Goal: Task Accomplishment & Management: Use online tool/utility

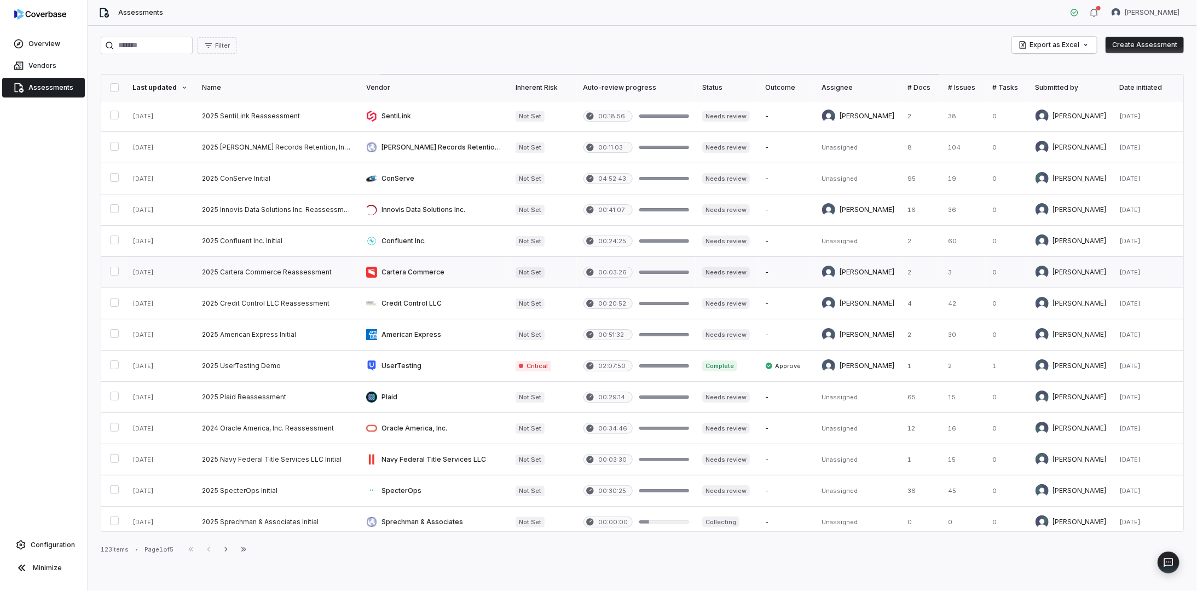
click at [247, 270] on link at bounding box center [277, 272] width 164 height 31
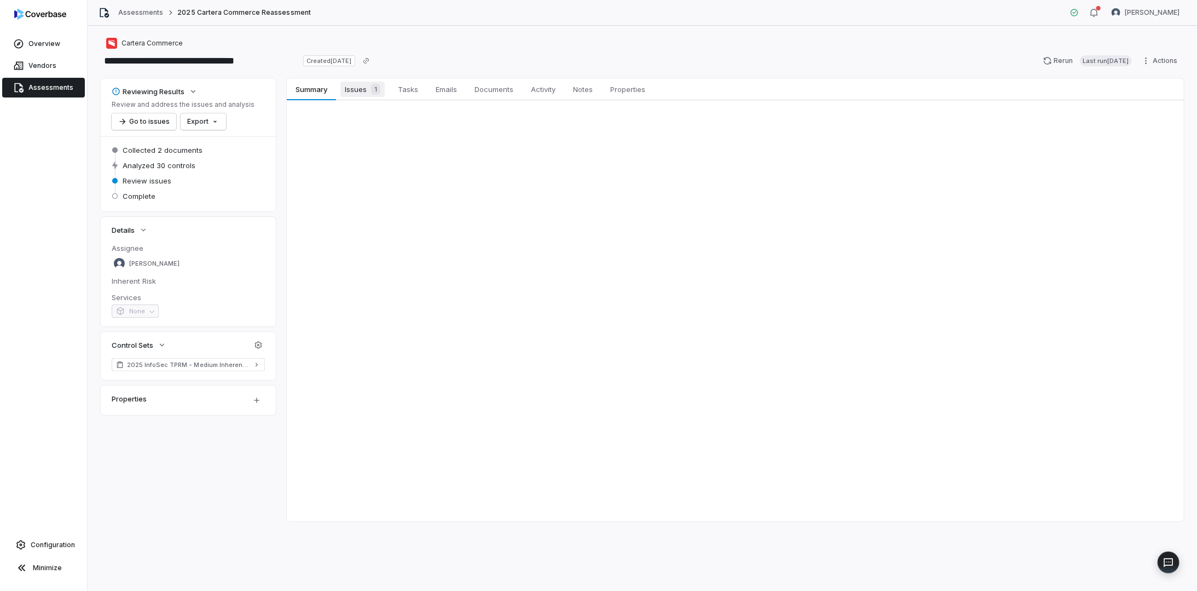
click at [360, 87] on span "Issues 1" at bounding box center [363, 89] width 44 height 15
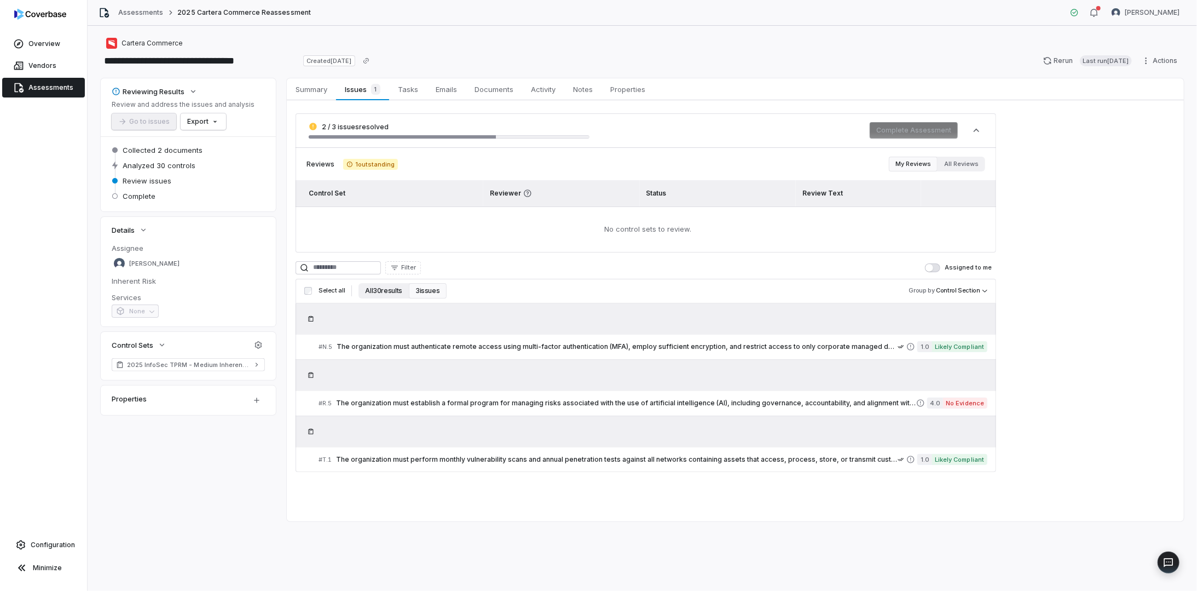
click at [387, 287] on button "All 30 results" at bounding box center [384, 290] width 50 height 15
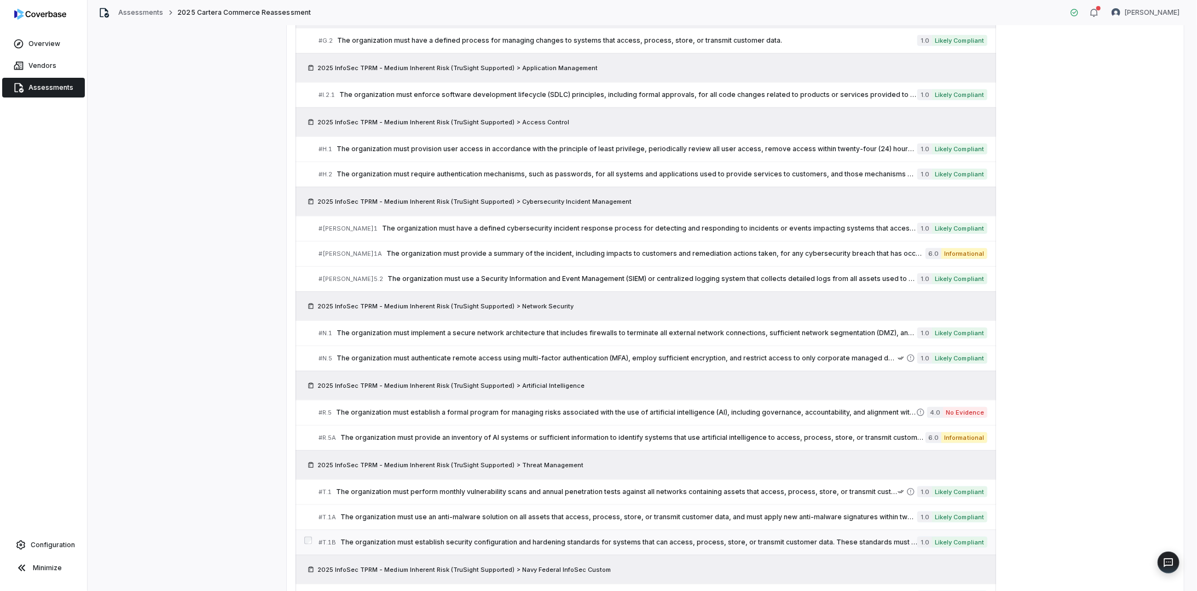
scroll to position [748, 0]
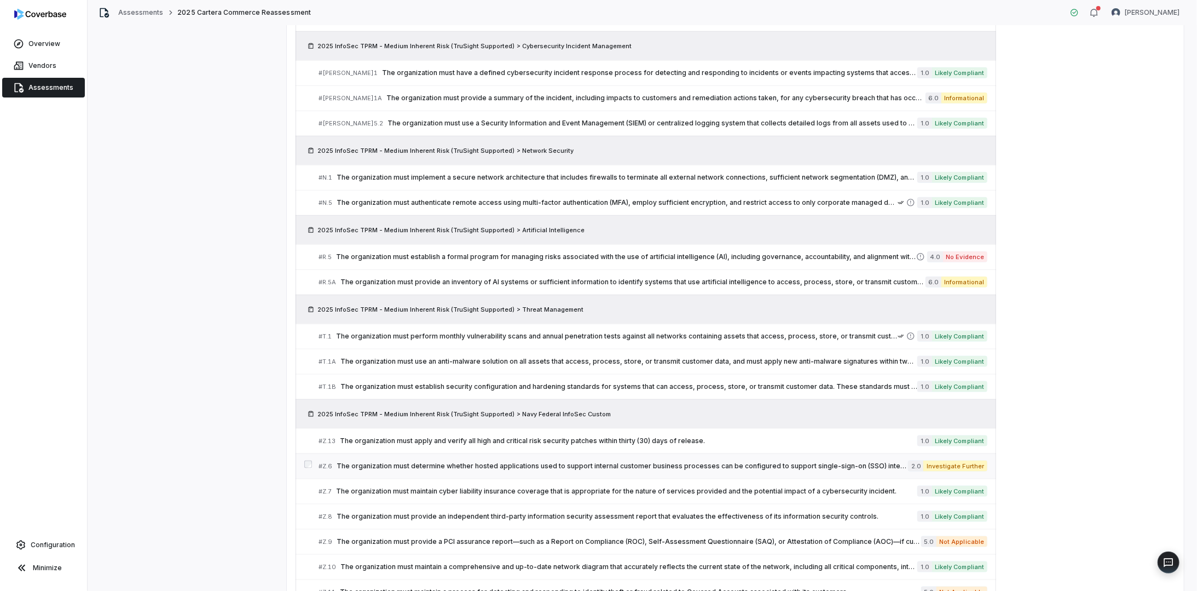
click at [462, 462] on span "The organization must determine whether hosted applications used to support int…" at bounding box center [623, 466] width 572 height 9
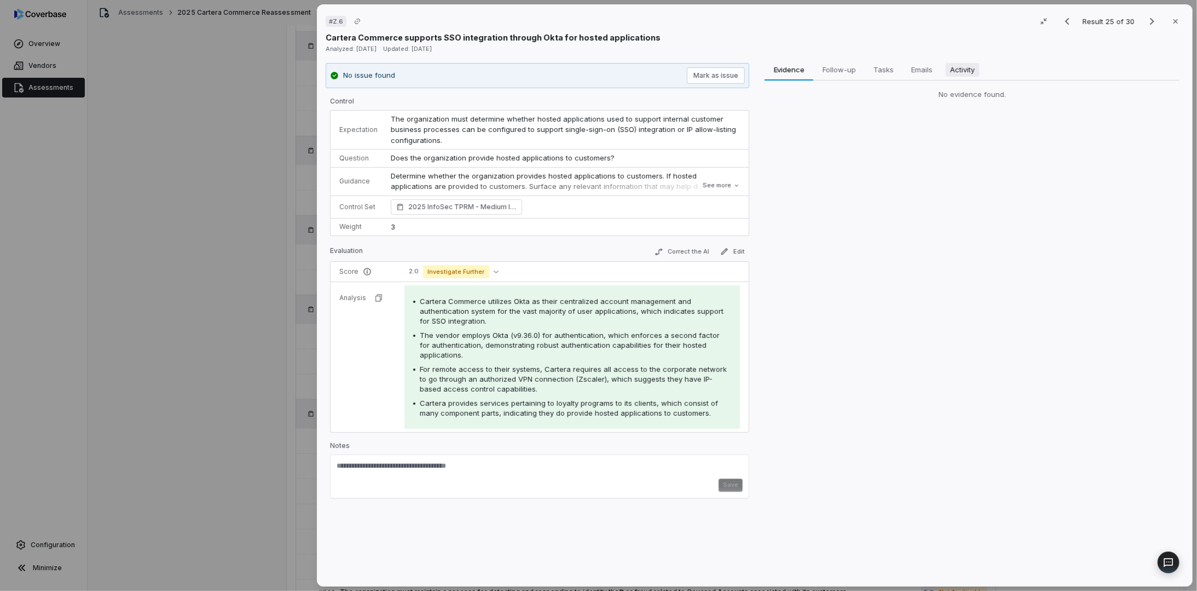
click at [958, 67] on span "Activity" at bounding box center [962, 69] width 33 height 14
click at [843, 70] on span "Follow-up" at bounding box center [839, 69] width 42 height 14
click at [885, 65] on span "Tasks" at bounding box center [883, 69] width 29 height 14
click at [717, 181] on button "See more" at bounding box center [722, 186] width 44 height 20
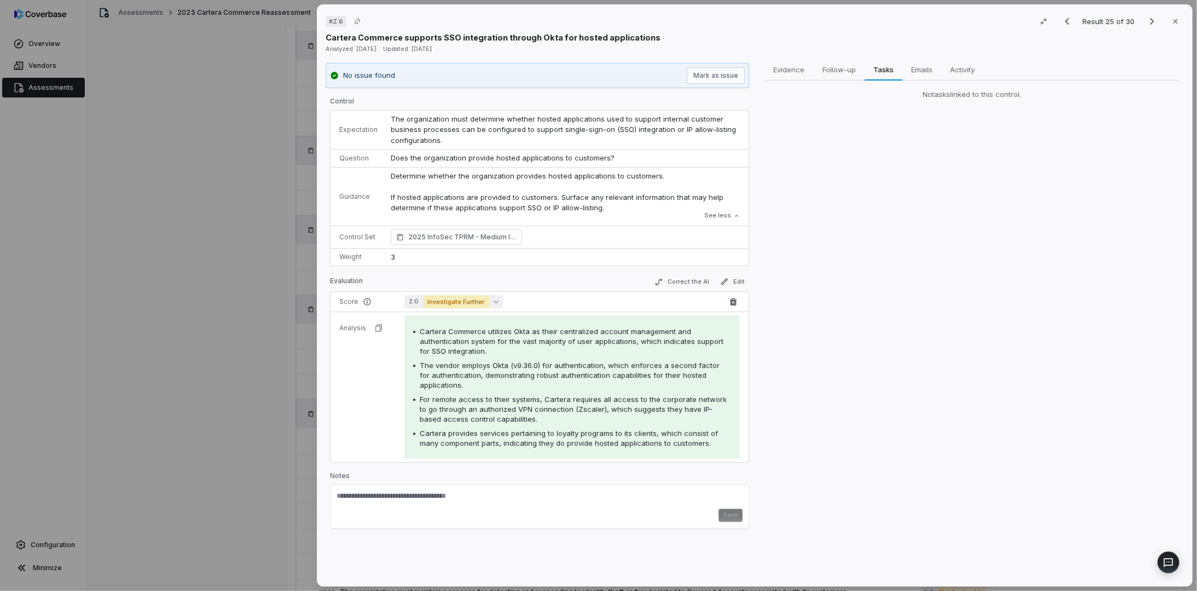
click at [445, 296] on span "Investigate Further" at bounding box center [456, 301] width 66 height 13
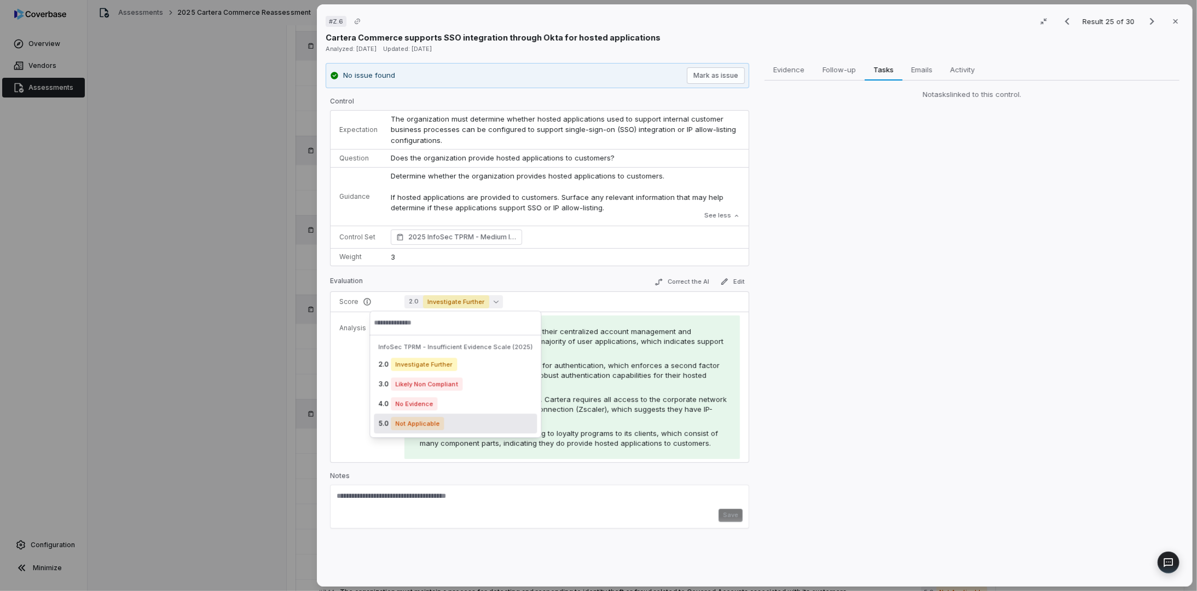
click at [440, 422] on span "Not Applicable" at bounding box center [417, 423] width 53 height 13
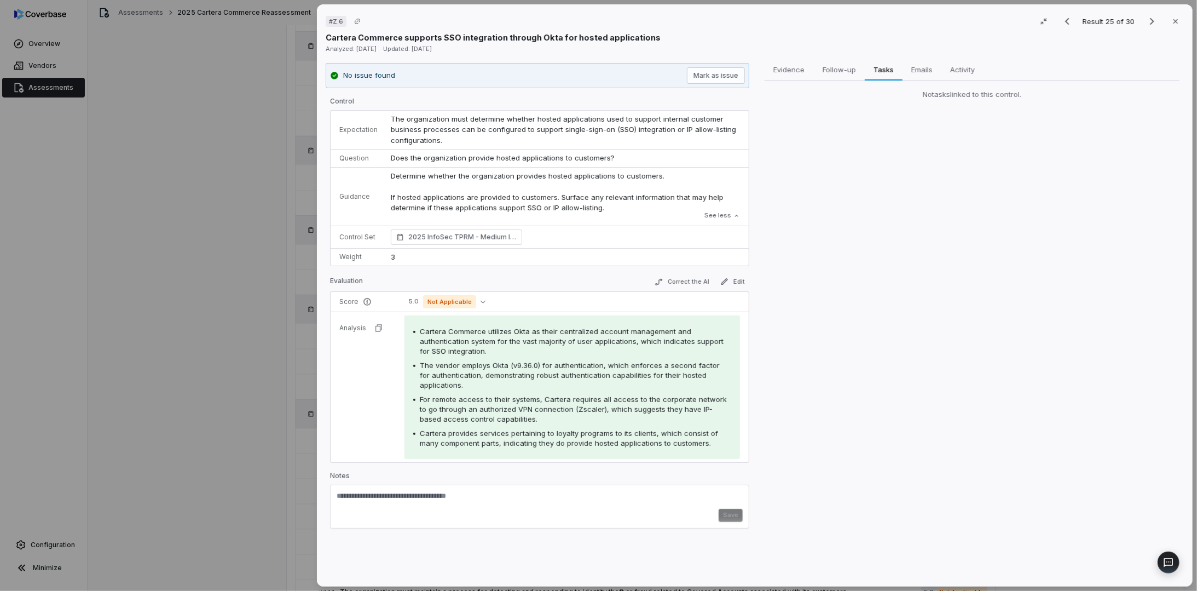
click at [378, 502] on textarea at bounding box center [540, 500] width 406 height 18
drag, startPoint x: 679, startPoint y: 506, endPoint x: 268, endPoint y: 486, distance: 411.6
click at [268, 486] on div "# Z.6 Result 25 of 30 Close Cartera Commerce supports SSO integration through O…" at bounding box center [598, 295] width 1197 height 591
type textarea "**********"
click at [725, 517] on button "Save" at bounding box center [731, 518] width 24 height 13
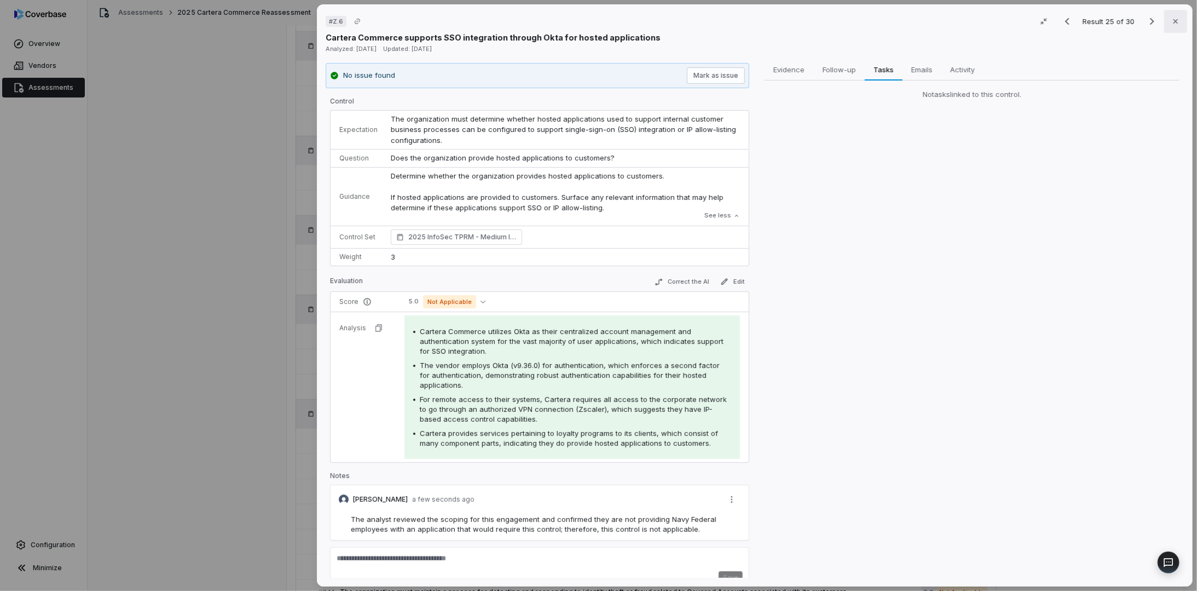
click at [1172, 14] on button "Close" at bounding box center [1175, 21] width 23 height 23
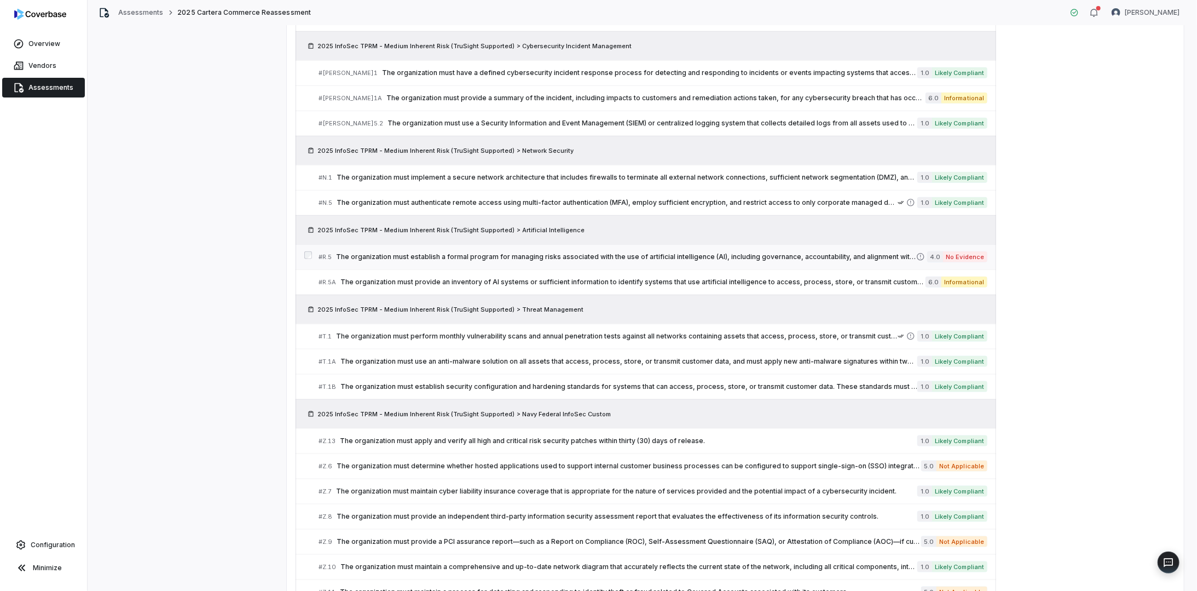
click at [632, 252] on span "The organization must establish a formal program for managing risks associated …" at bounding box center [626, 256] width 580 height 9
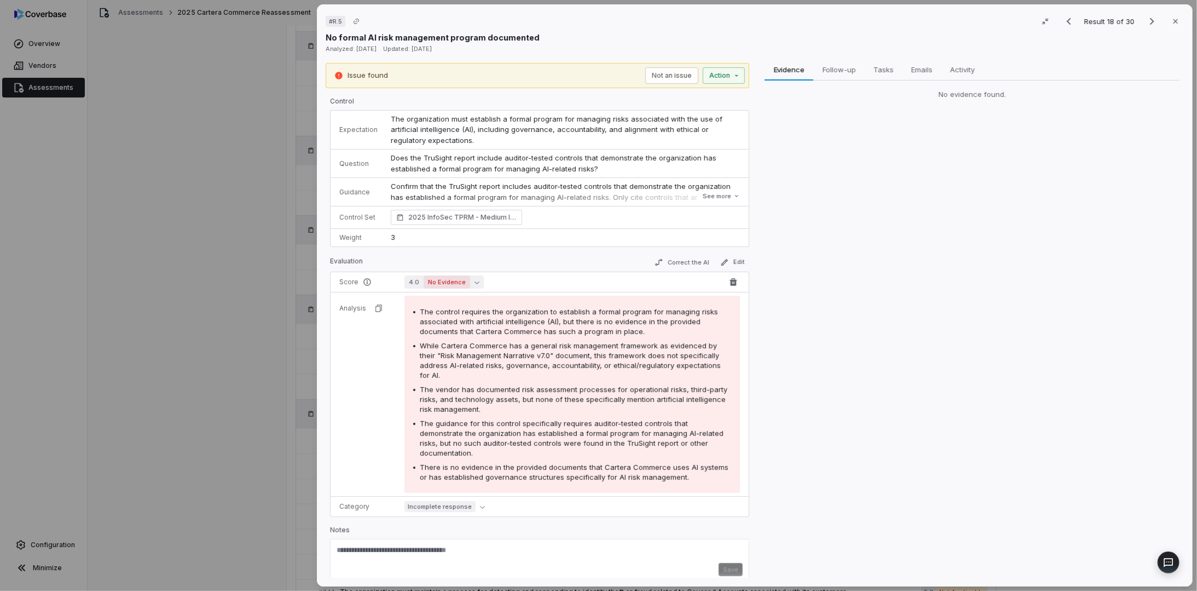
click at [465, 280] on span "No Evidence" at bounding box center [447, 281] width 47 height 13
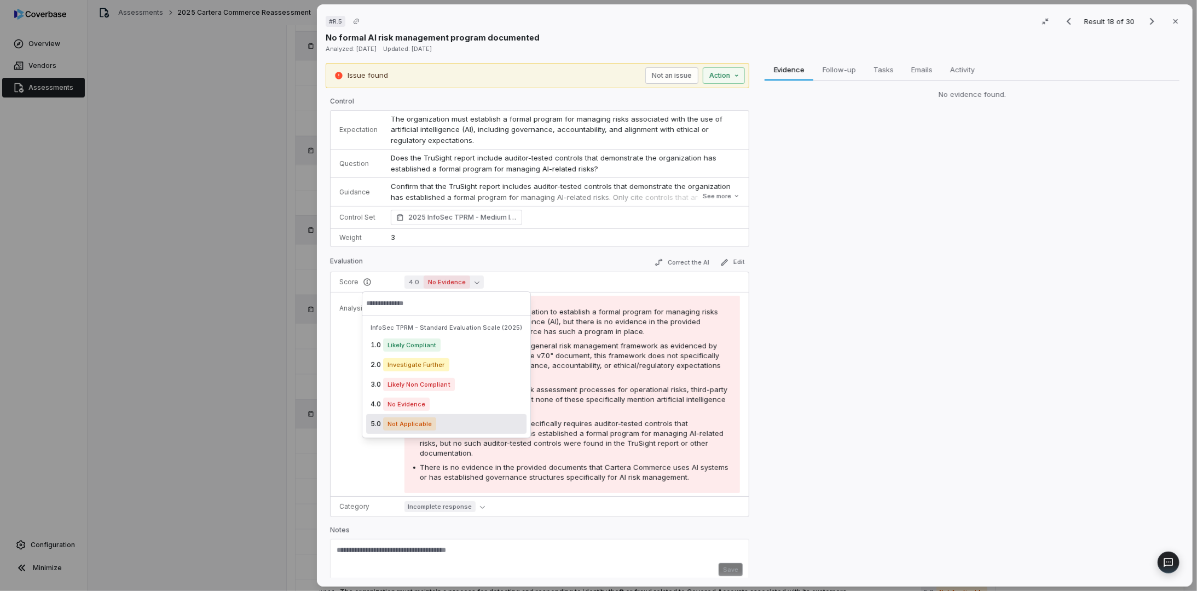
click at [411, 421] on span "Not Applicable" at bounding box center [409, 423] width 53 height 13
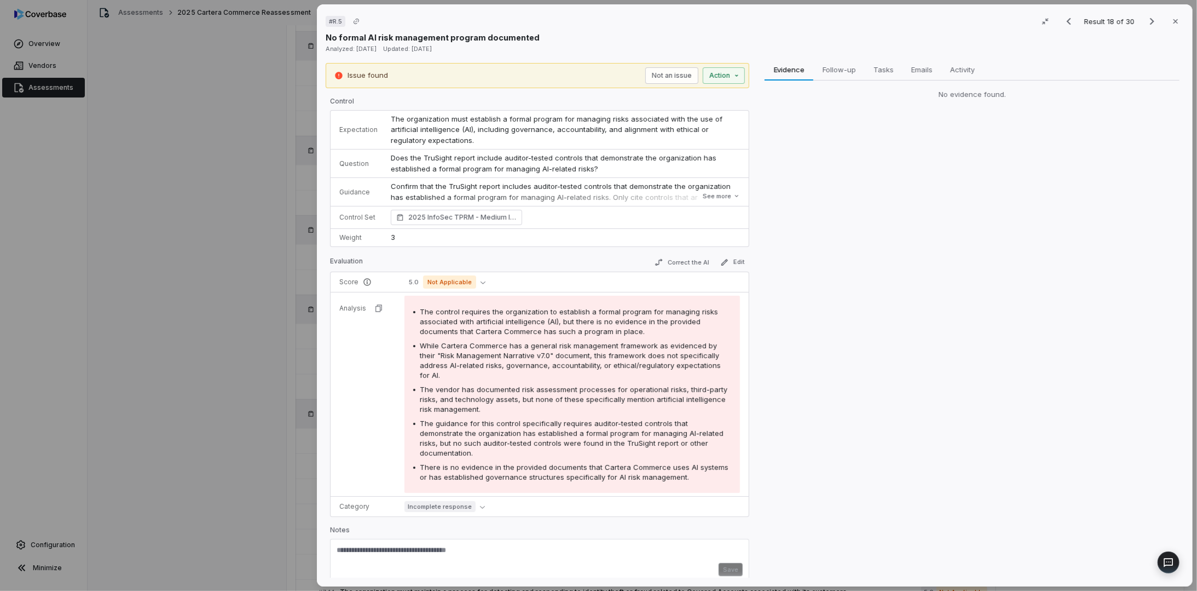
click at [418, 545] on textarea at bounding box center [540, 554] width 406 height 18
type textarea "*"
click at [494, 545] on textarea "**********" at bounding box center [538, 555] width 403 height 20
drag, startPoint x: 658, startPoint y: 540, endPoint x: 246, endPoint y: 521, distance: 412.1
click at [246, 521] on div "# R.5 Result 18 of 30 Close No formal AI risk management program documented Ana…" at bounding box center [598, 295] width 1197 height 591
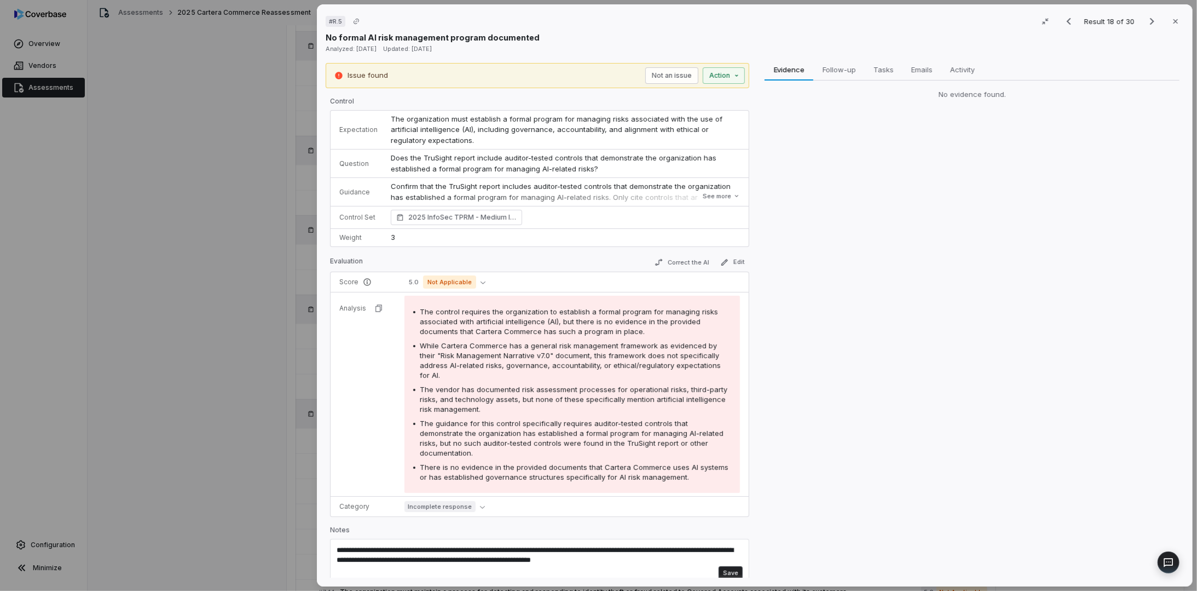
type textarea "**********"
click at [729, 566] on button "Save" at bounding box center [731, 572] width 24 height 13
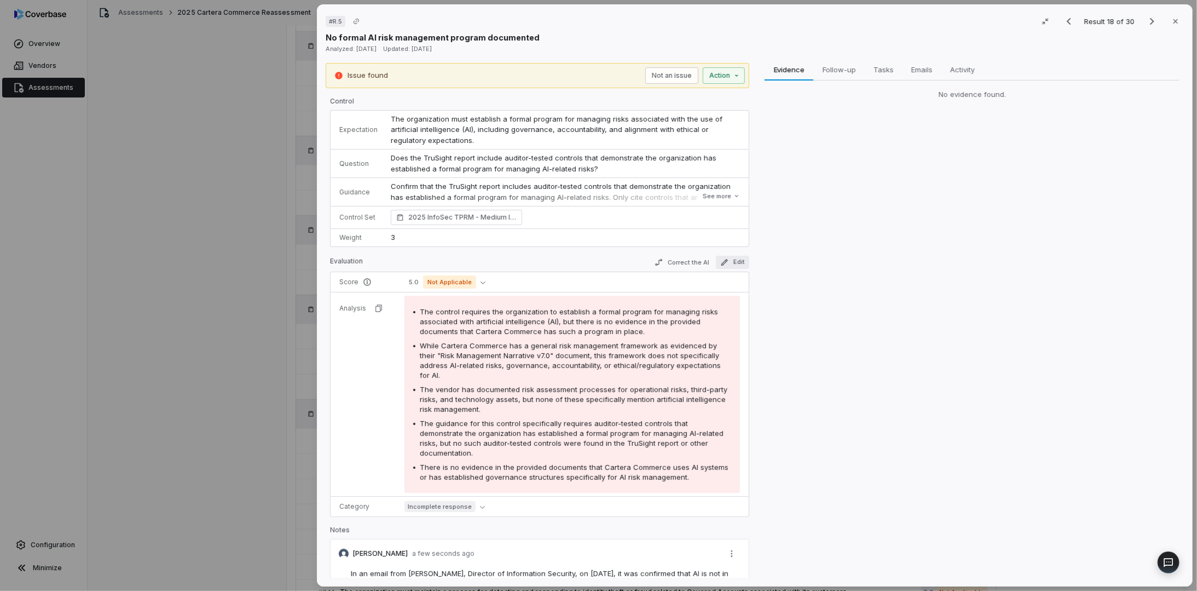
click at [730, 259] on button "Edit" at bounding box center [732, 262] width 33 height 13
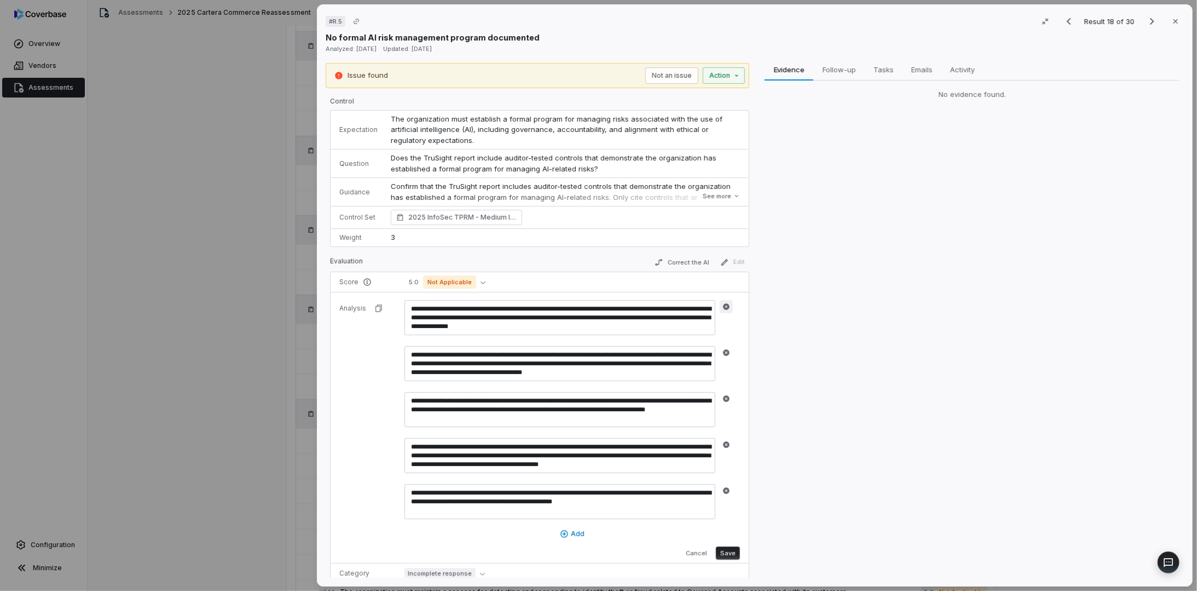
click at [728, 304] on icon "button" at bounding box center [726, 306] width 7 height 7
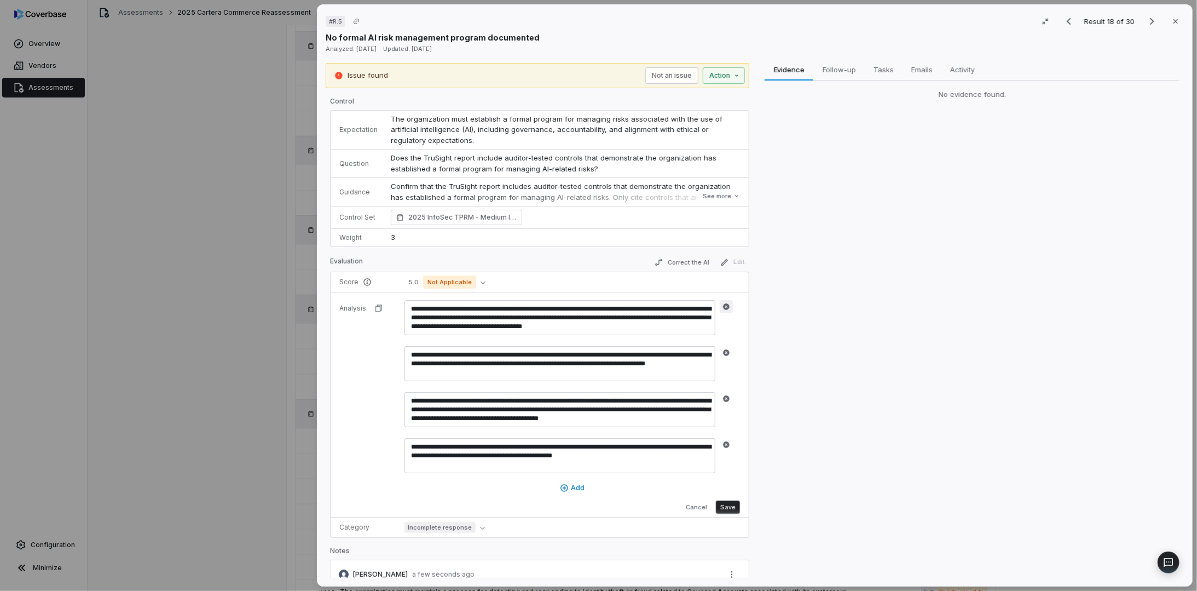
click at [728, 304] on icon "button" at bounding box center [726, 306] width 7 height 7
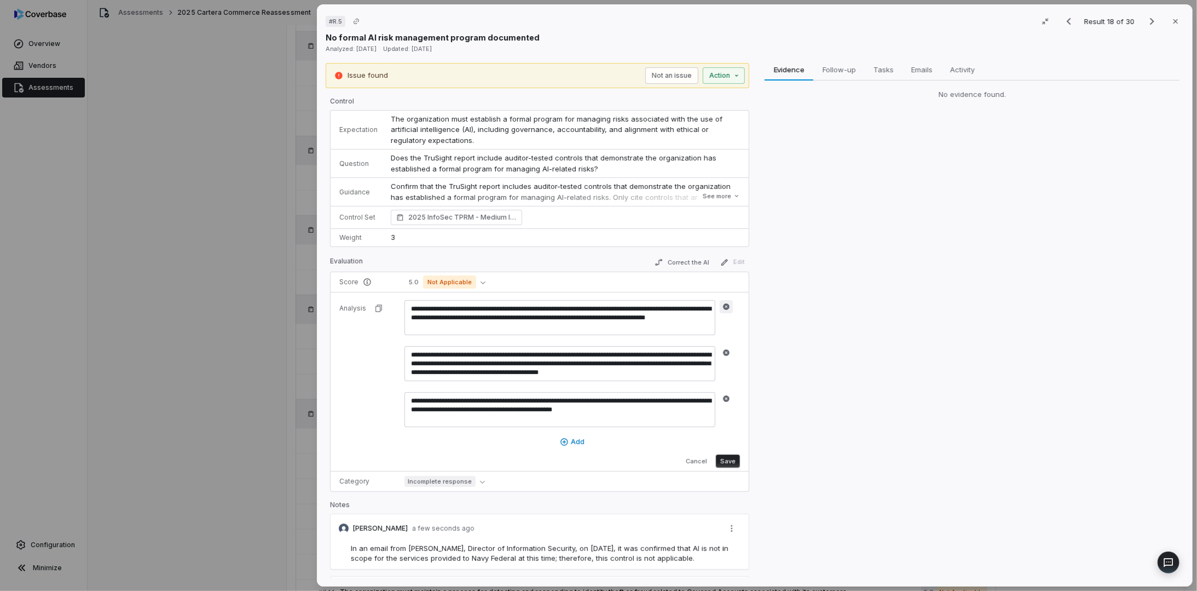
click at [728, 304] on icon "button" at bounding box center [726, 306] width 7 height 7
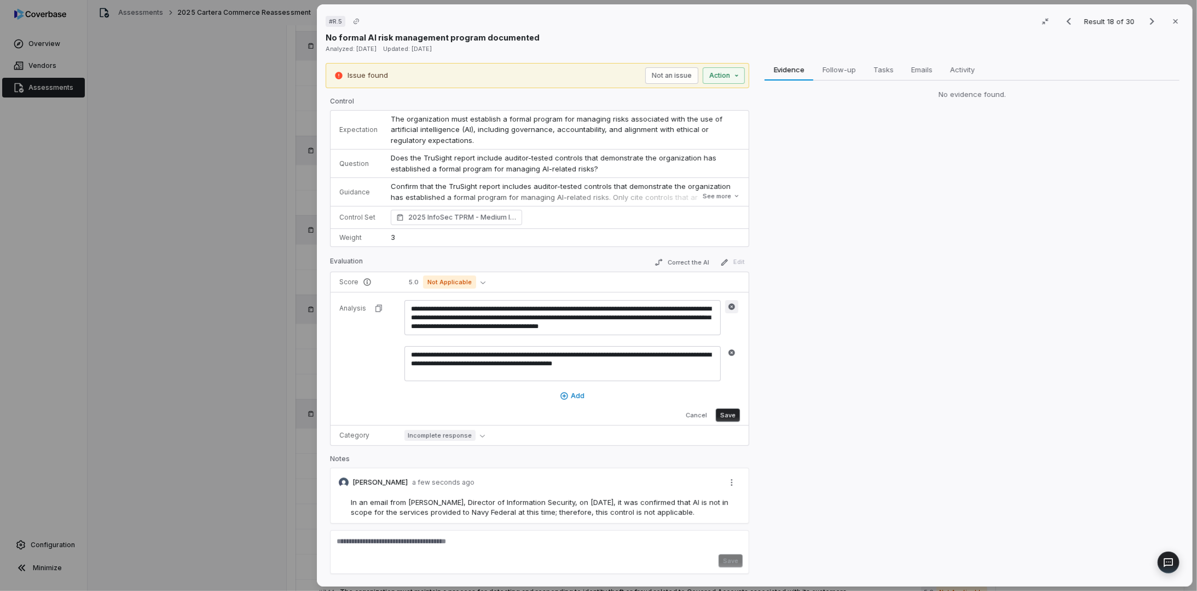
click at [733, 303] on icon "button" at bounding box center [732, 306] width 7 height 7
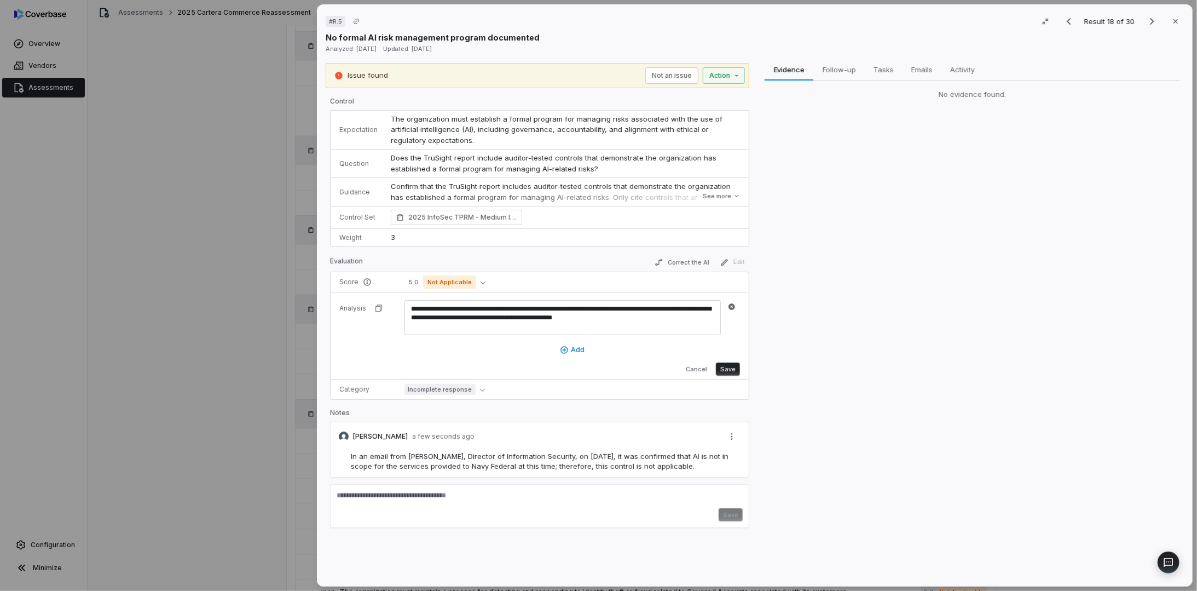
drag, startPoint x: 649, startPoint y: 317, endPoint x: 364, endPoint y: 303, distance: 286.1
click at [364, 303] on tr "**********" at bounding box center [540, 335] width 418 height 87
paste textarea "**********"
type textarea "**********"
click at [374, 345] on tr "**********" at bounding box center [540, 335] width 418 height 87
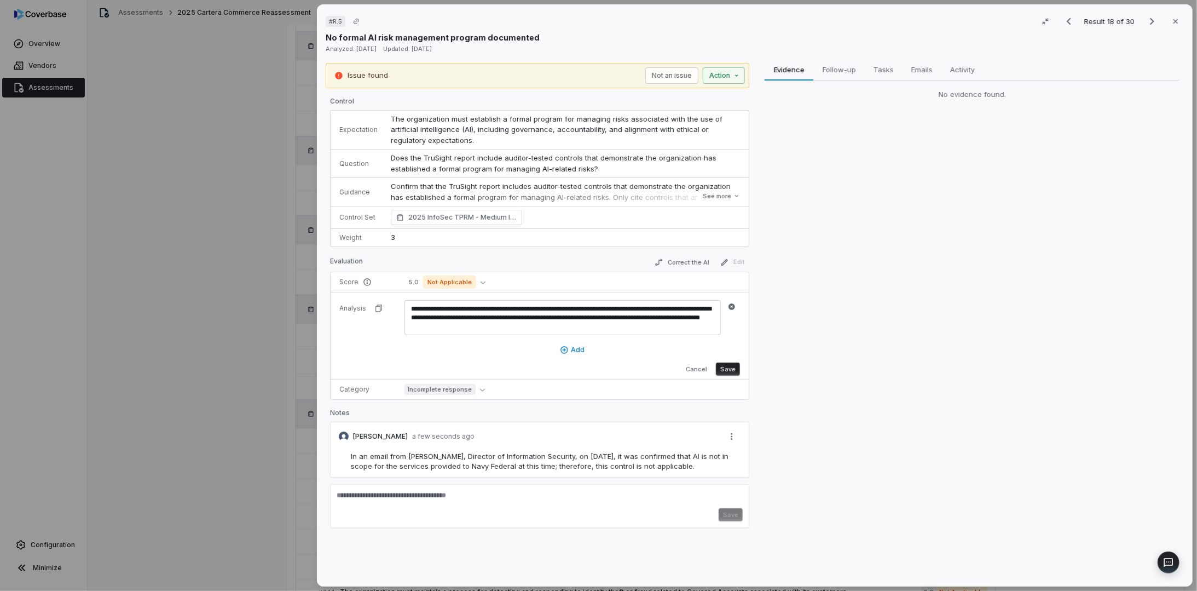
click at [727, 365] on button "Save" at bounding box center [728, 368] width 24 height 13
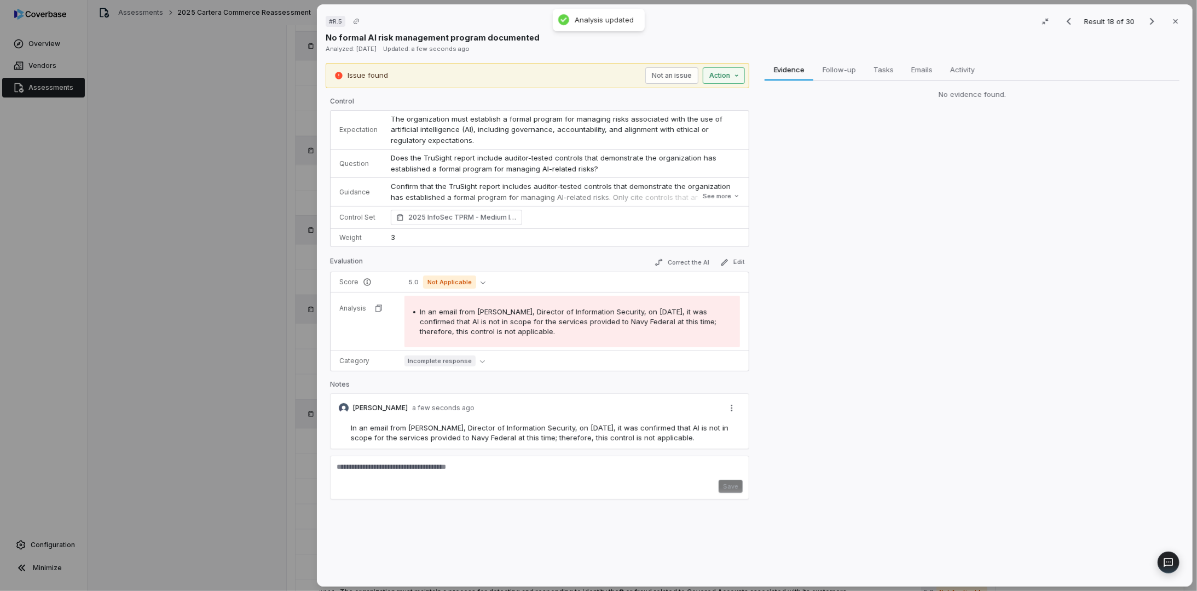
click at [724, 74] on button "Action" at bounding box center [724, 75] width 42 height 16
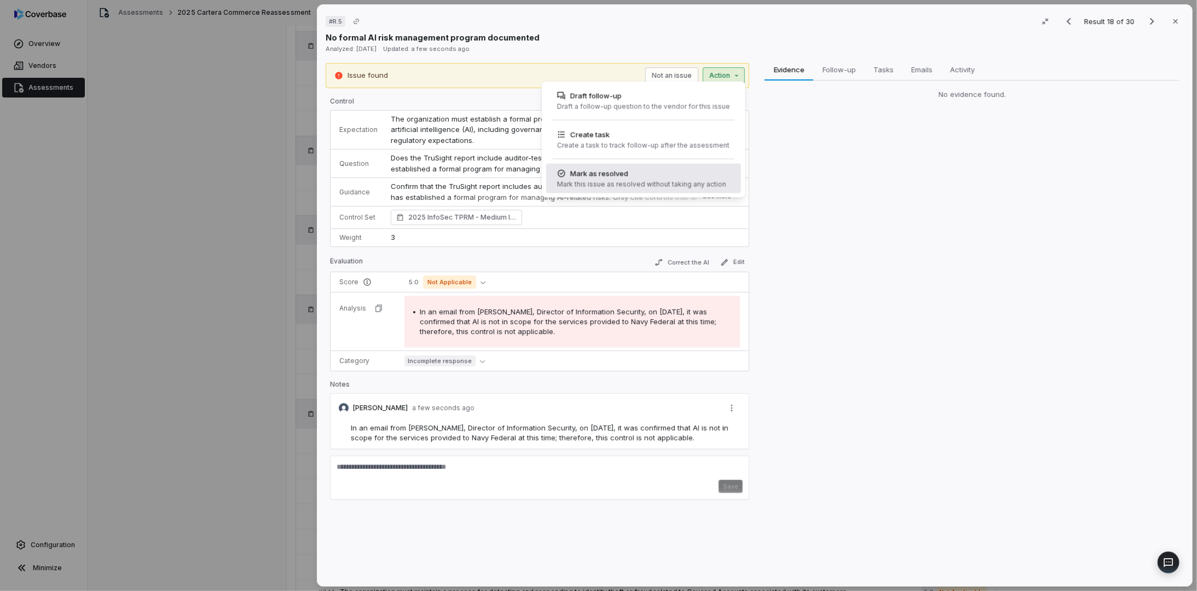
click at [696, 177] on div "Mark as resolved" at bounding box center [641, 173] width 169 height 11
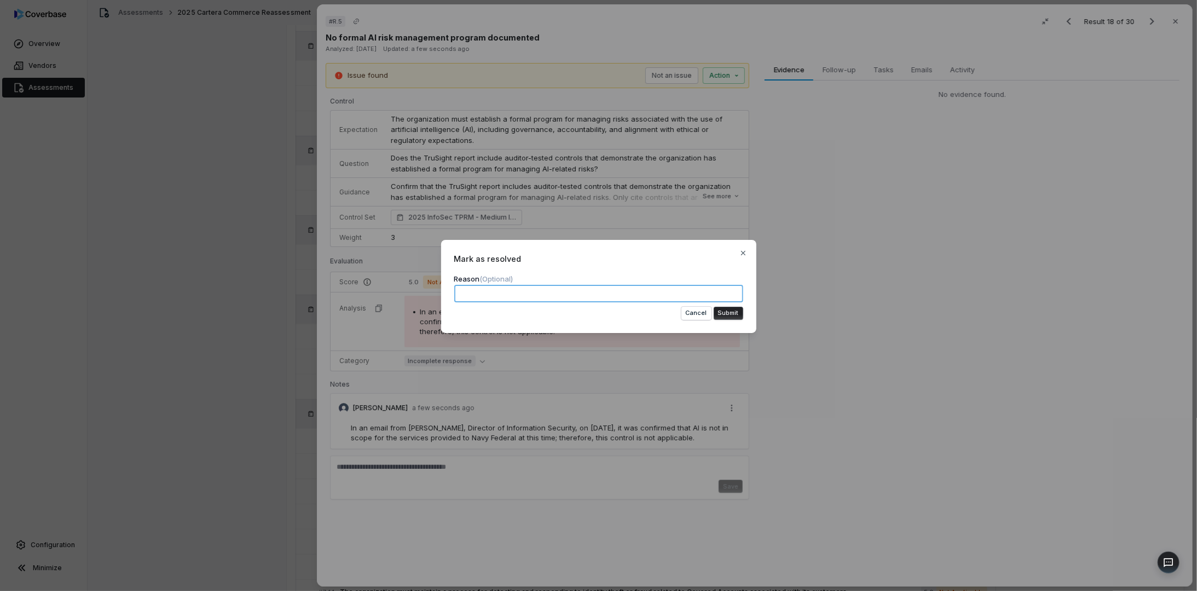
click at [670, 291] on textarea at bounding box center [598, 294] width 289 height 18
paste textarea "**********"
type textarea "**********"
type textarea "*"
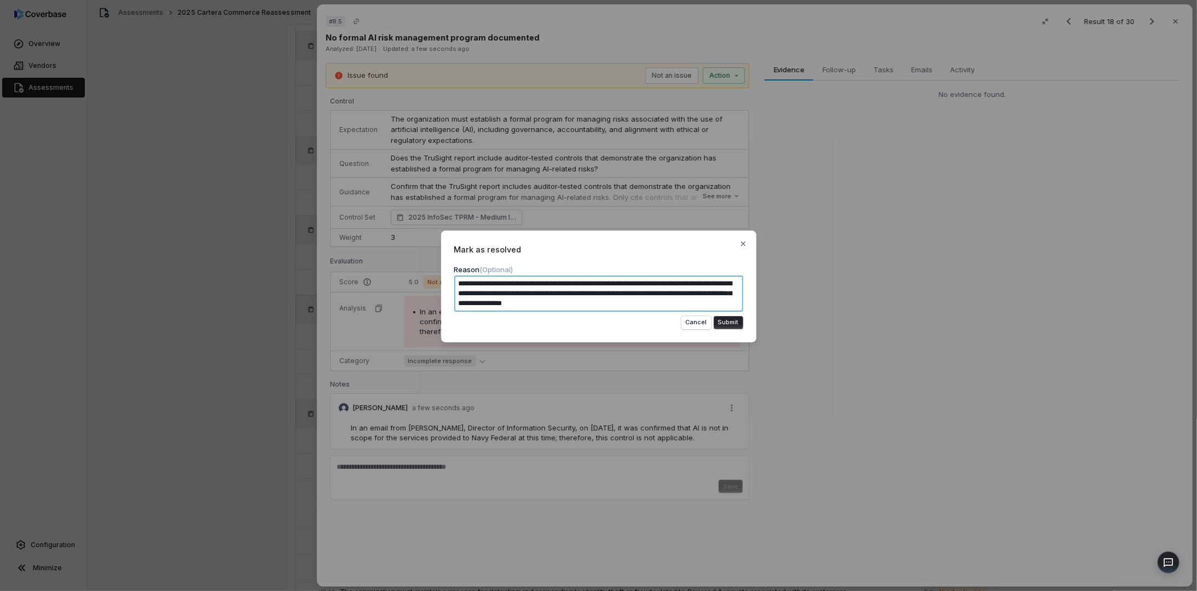
type textarea "**********"
click at [724, 322] on button "Submit" at bounding box center [729, 322] width 30 height 13
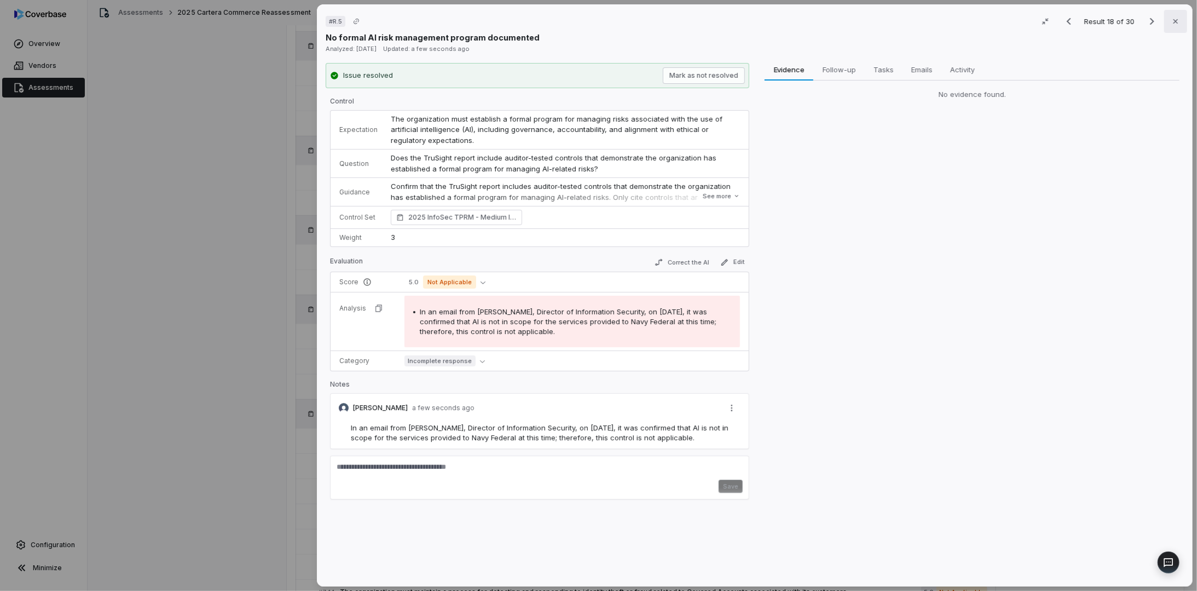
click at [1174, 20] on icon "button" at bounding box center [1176, 21] width 4 height 4
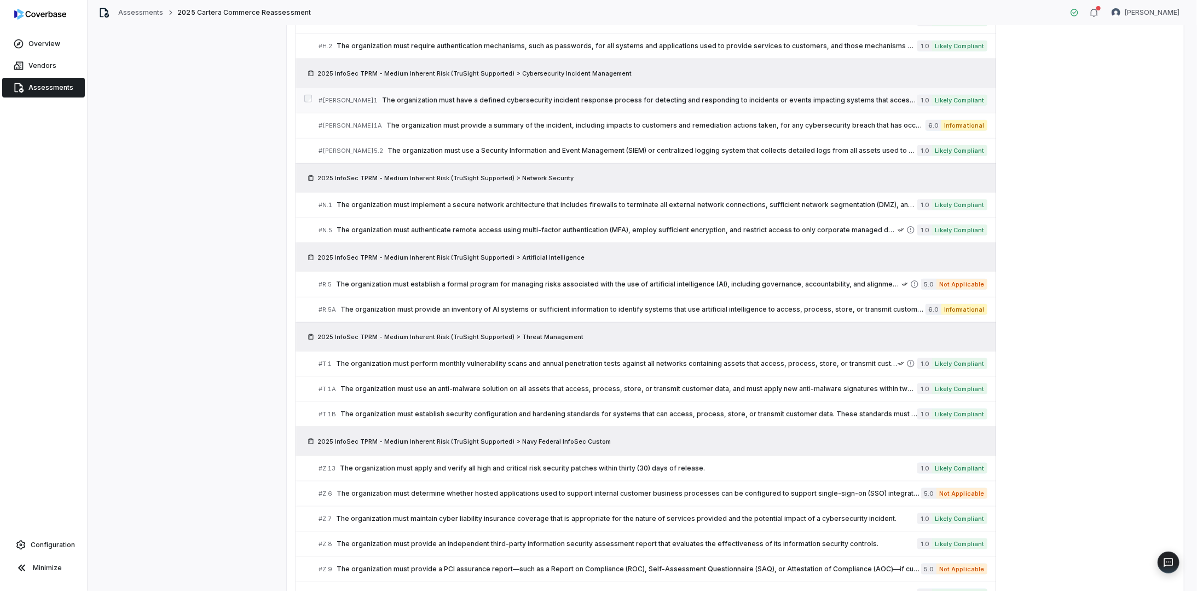
scroll to position [766, 0]
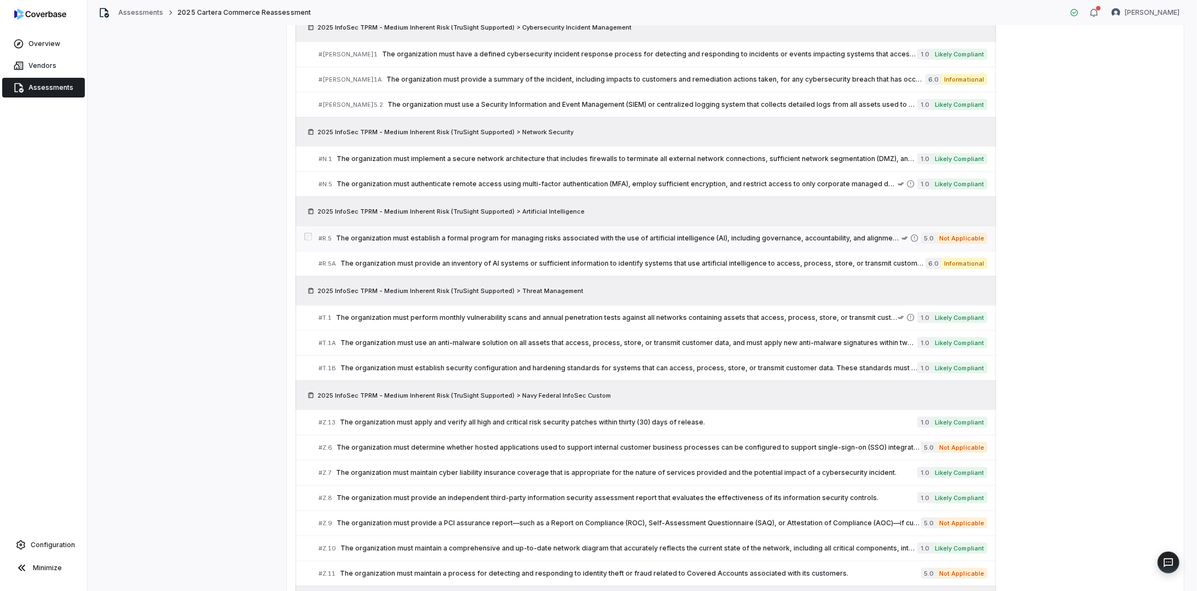
click at [653, 234] on span "The organization must establish a formal program for managing risks associated …" at bounding box center [619, 238] width 566 height 9
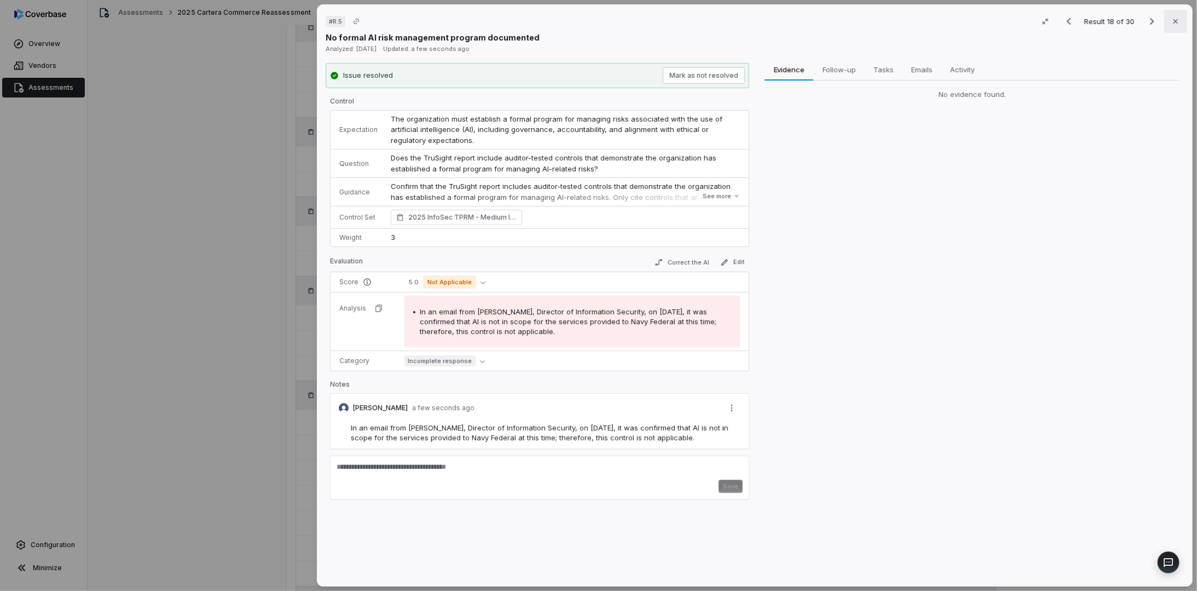
click at [1175, 16] on button "Close" at bounding box center [1175, 21] width 23 height 23
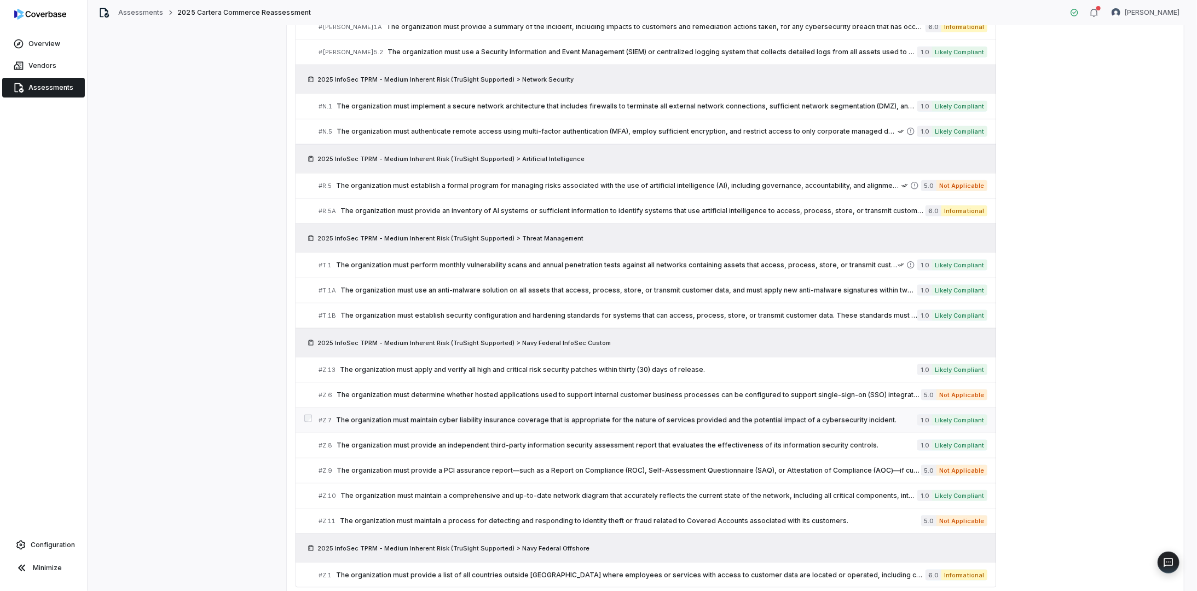
scroll to position [821, 0]
click at [818, 389] on div "# Z.6 The organization must determine whether hosted applications used to suppo…" at bounding box center [620, 392] width 603 height 11
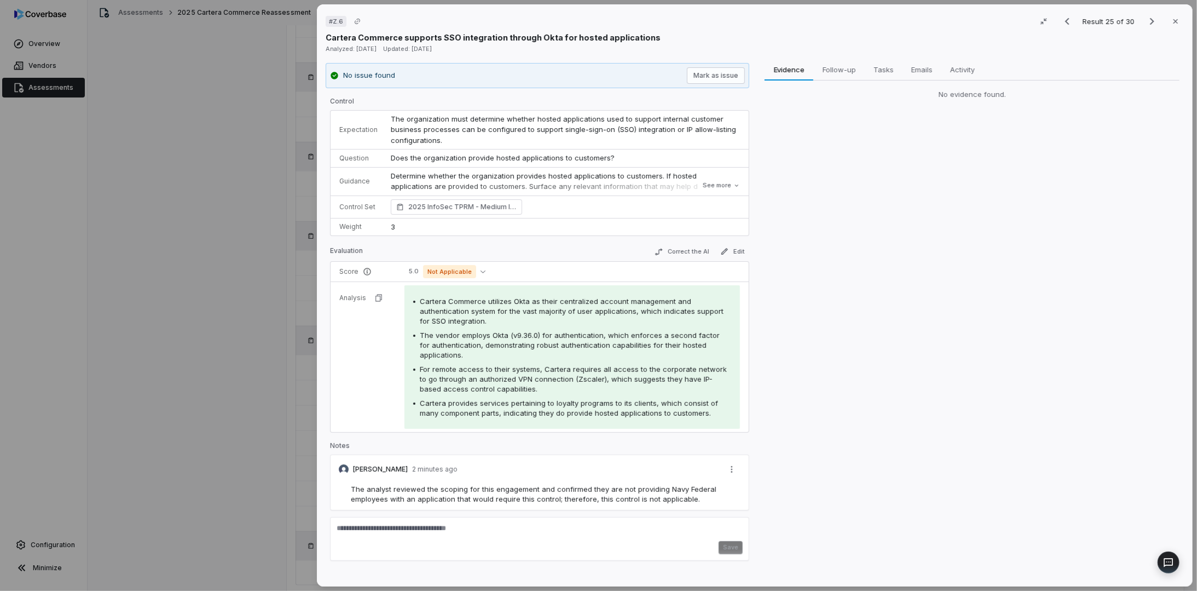
click at [739, 245] on button "Edit" at bounding box center [732, 251] width 33 height 13
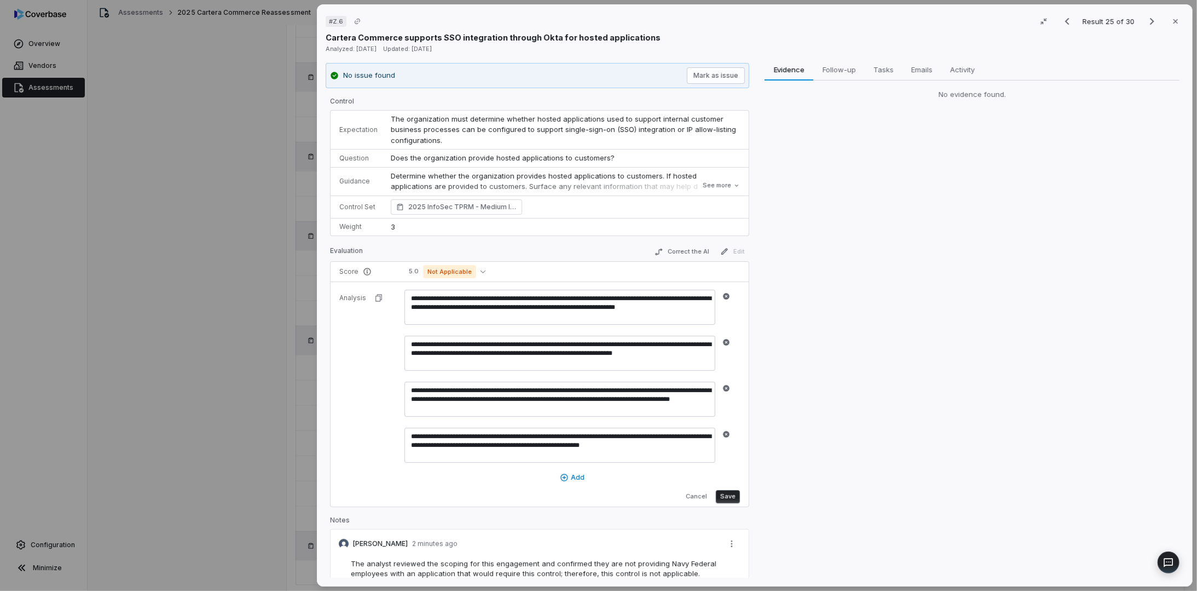
drag, startPoint x: 693, startPoint y: 569, endPoint x: 345, endPoint y: 560, distance: 347.2
click at [345, 560] on div "The analyst reviewed the scoping for this engagement and confirmed they are not…" at bounding box center [540, 568] width 406 height 20
copy span "The analyst reviewed the scoping for this engagement and confirmed they are not…"
click at [725, 431] on icon "button" at bounding box center [726, 434] width 7 height 7
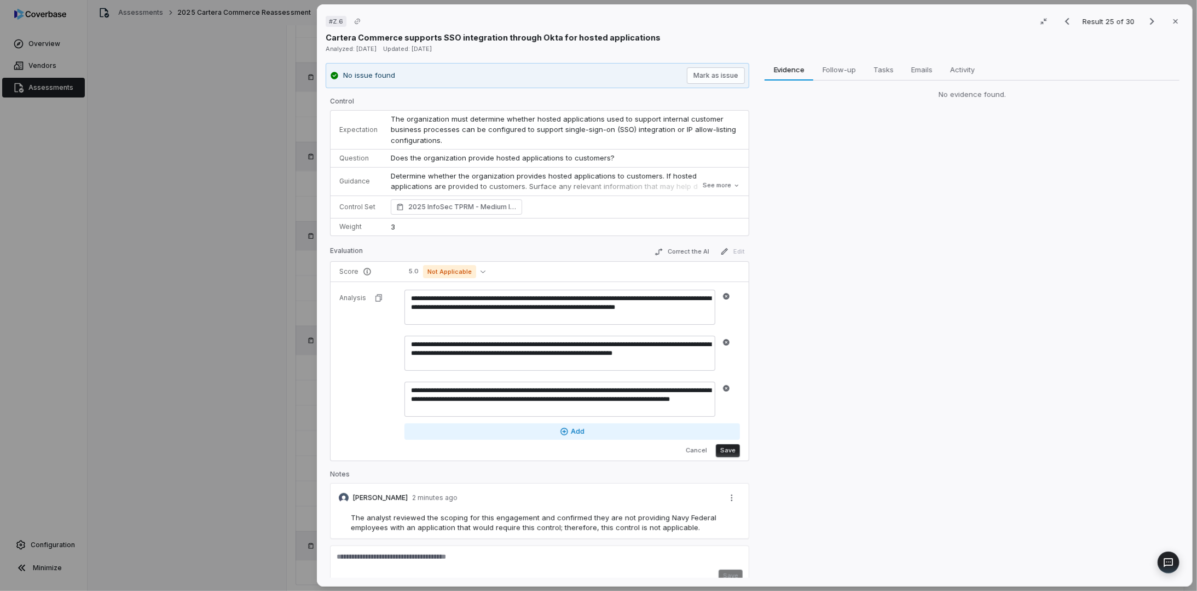
click at [724, 384] on icon "button" at bounding box center [727, 388] width 8 height 8
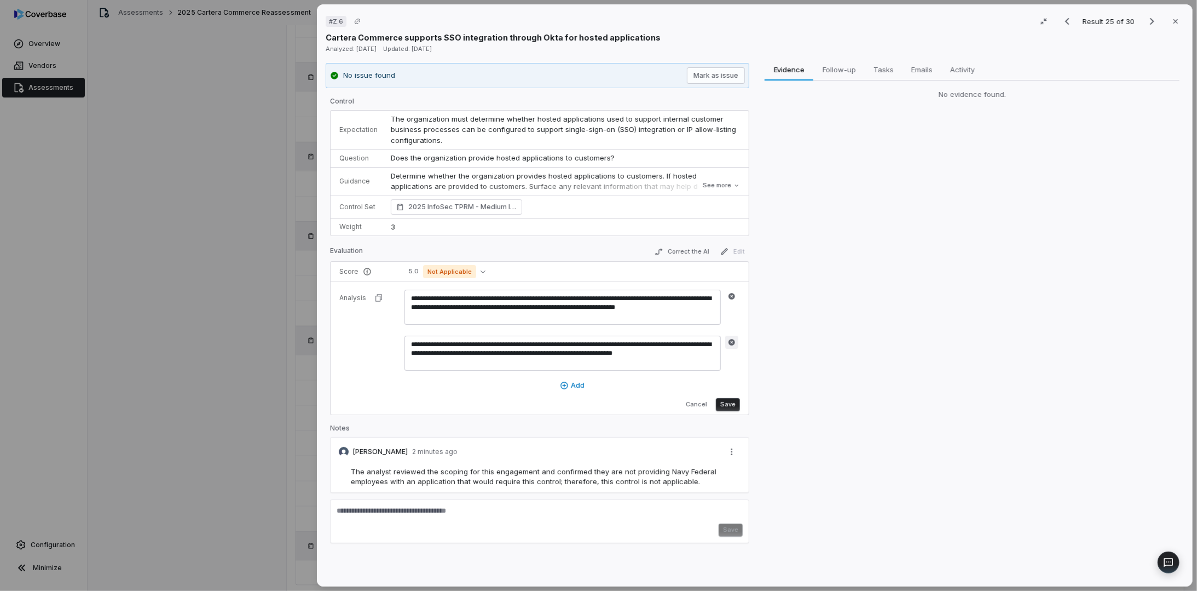
click at [730, 339] on icon "button" at bounding box center [732, 342] width 7 height 7
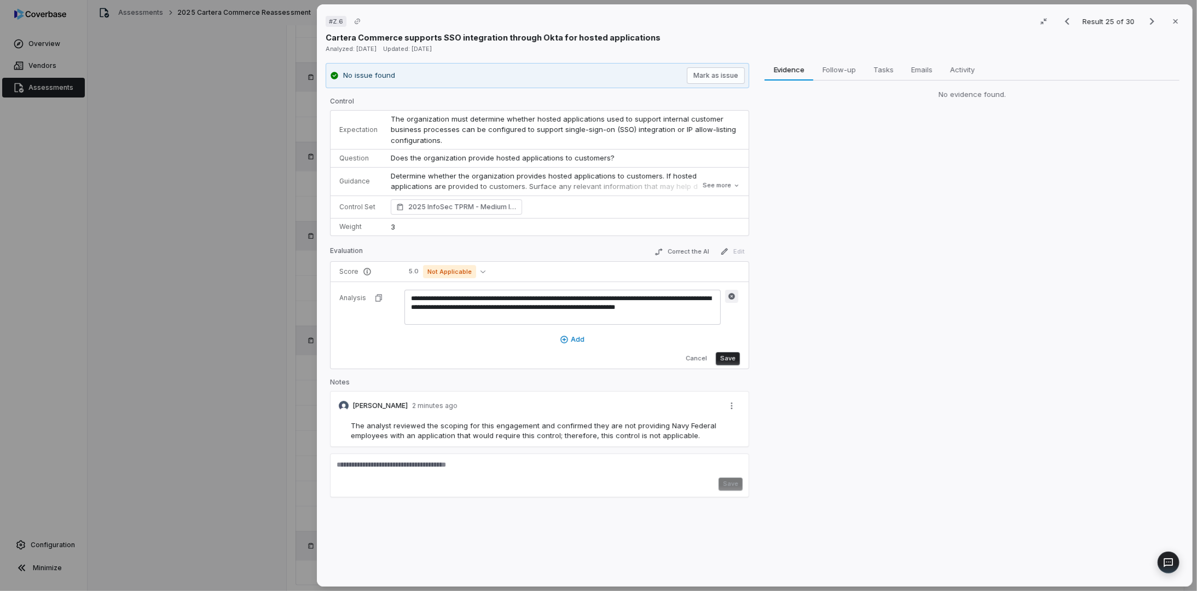
click at [734, 296] on icon "button" at bounding box center [732, 296] width 8 height 8
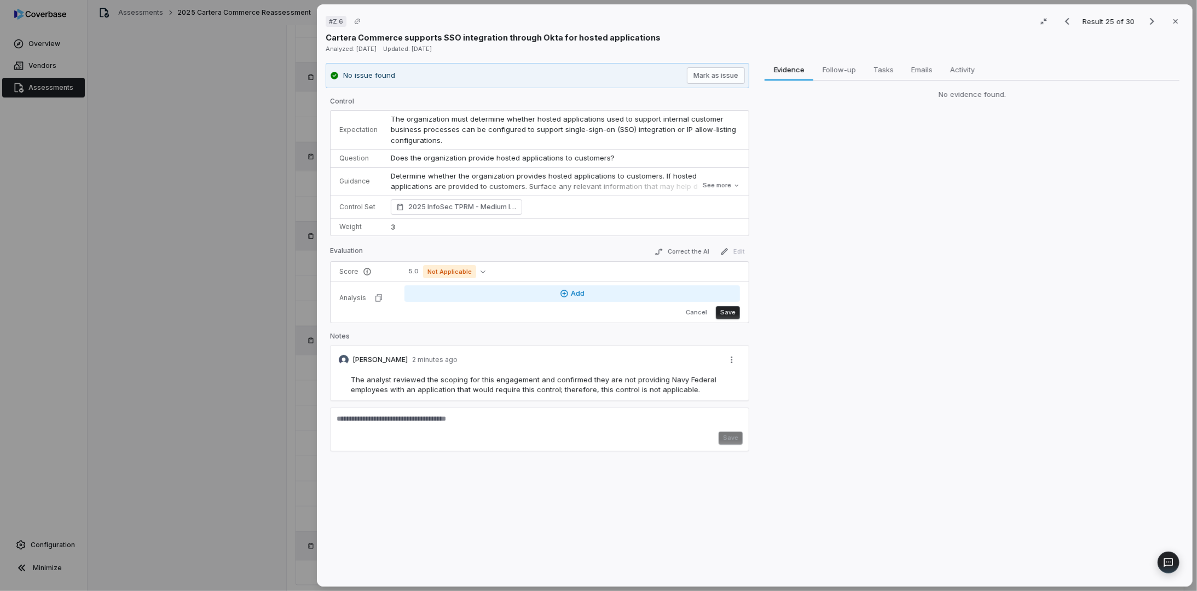
click at [589, 291] on button "Add" at bounding box center [573, 293] width 336 height 16
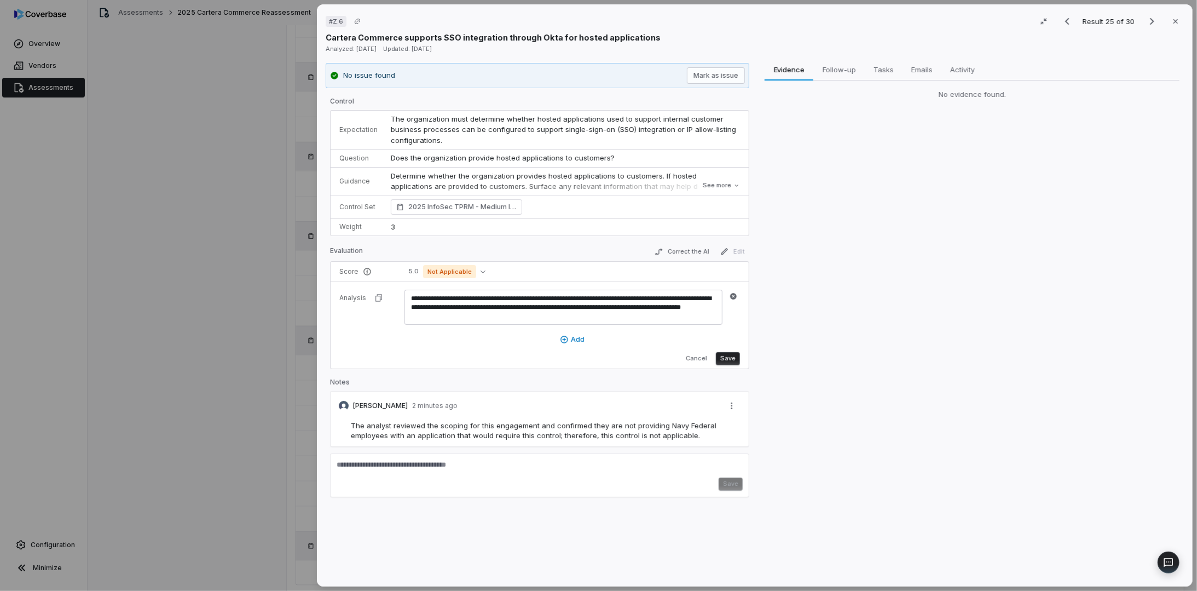
type textarea "**********"
click at [725, 353] on button "Save" at bounding box center [728, 358] width 24 height 13
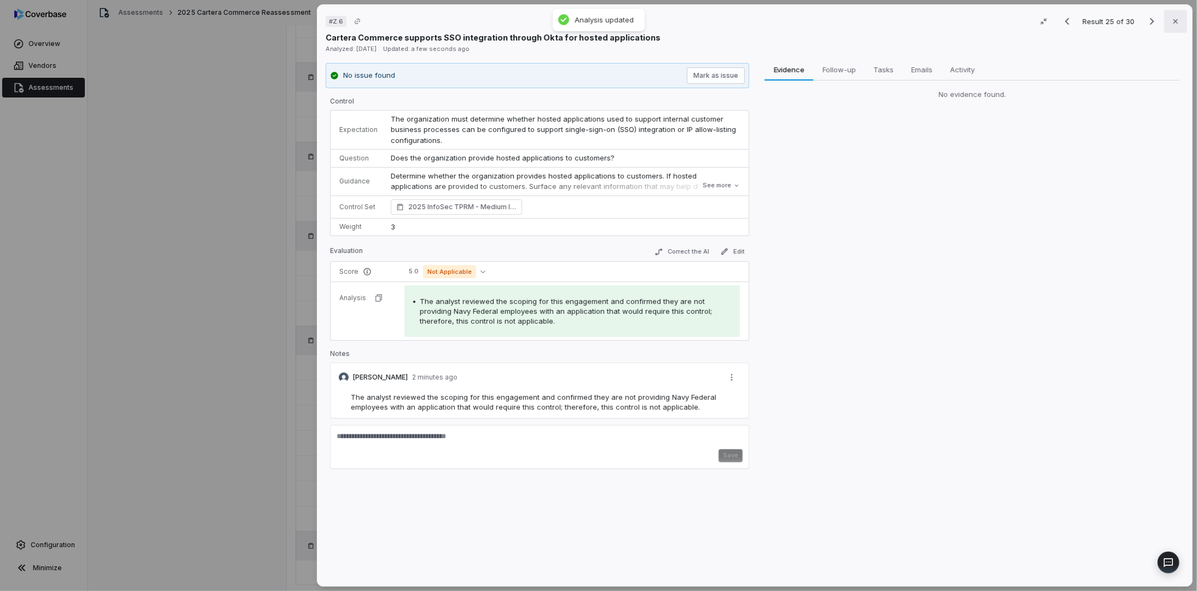
click at [1174, 16] on button "Close" at bounding box center [1175, 21] width 23 height 23
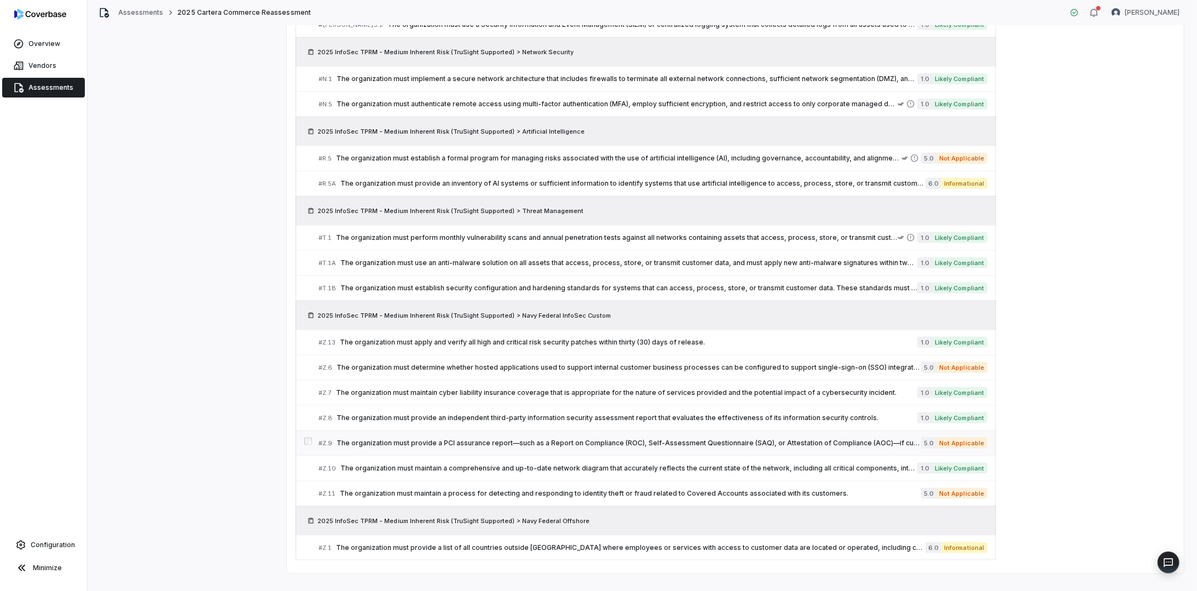
scroll to position [852, 0]
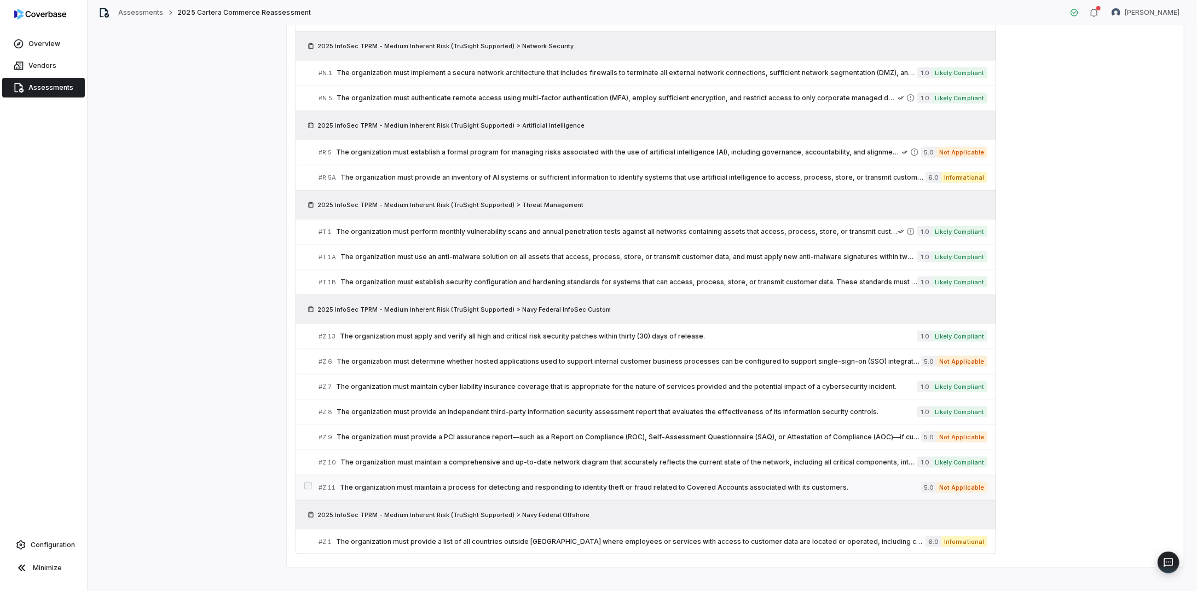
click at [666, 483] on span "The organization must maintain a process for detecting and responding to identi…" at bounding box center [630, 487] width 581 height 9
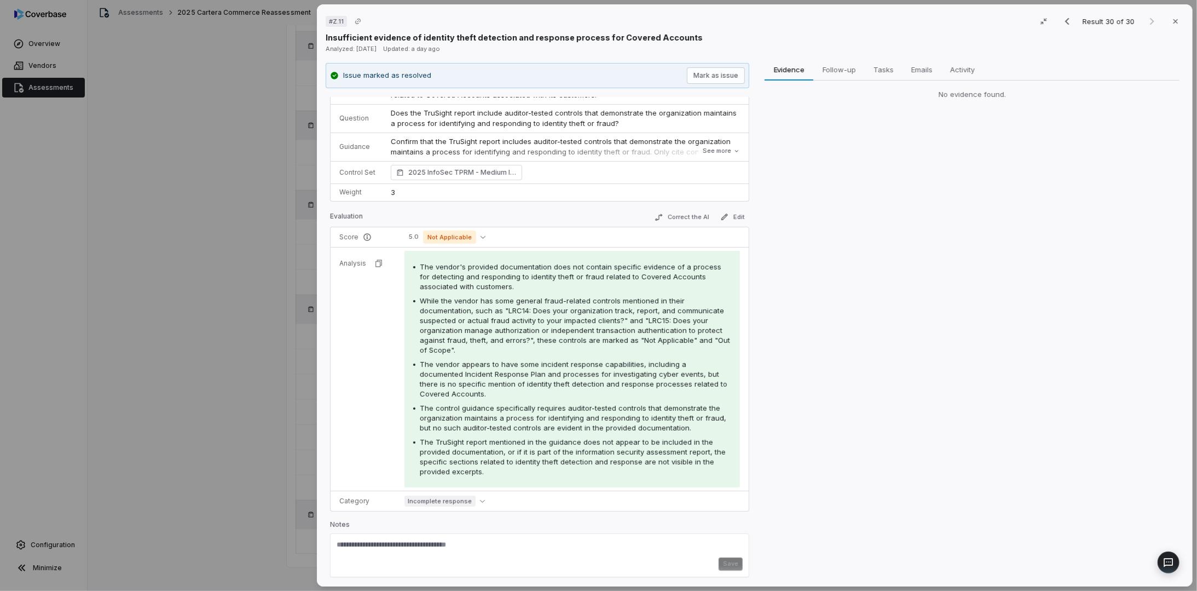
scroll to position [35, 0]
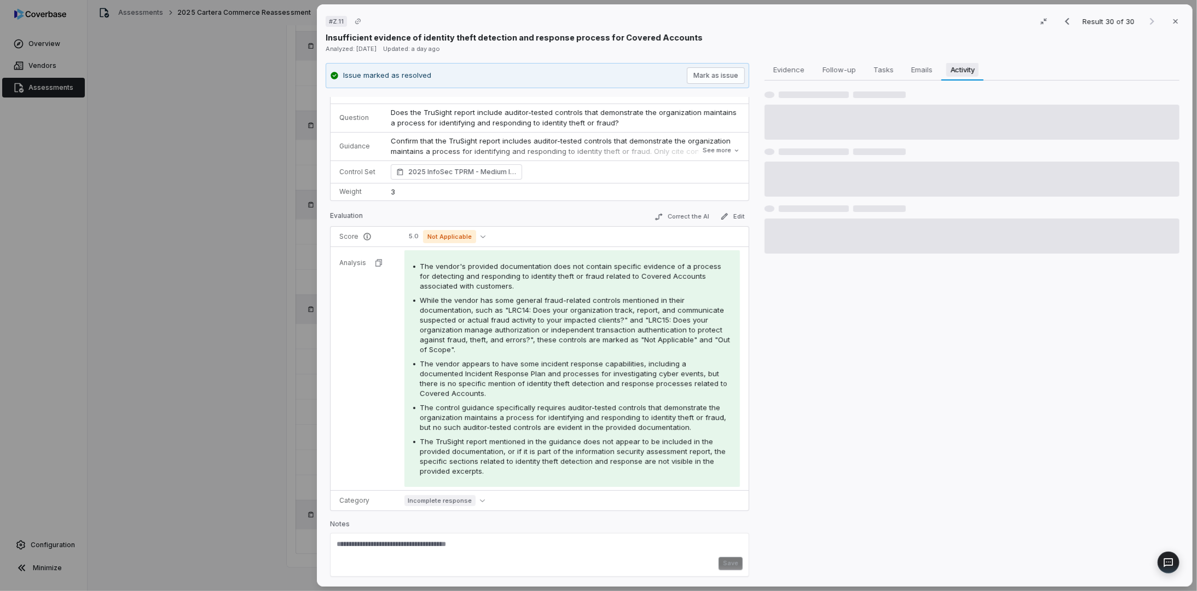
click at [961, 68] on span "Activity" at bounding box center [963, 69] width 33 height 14
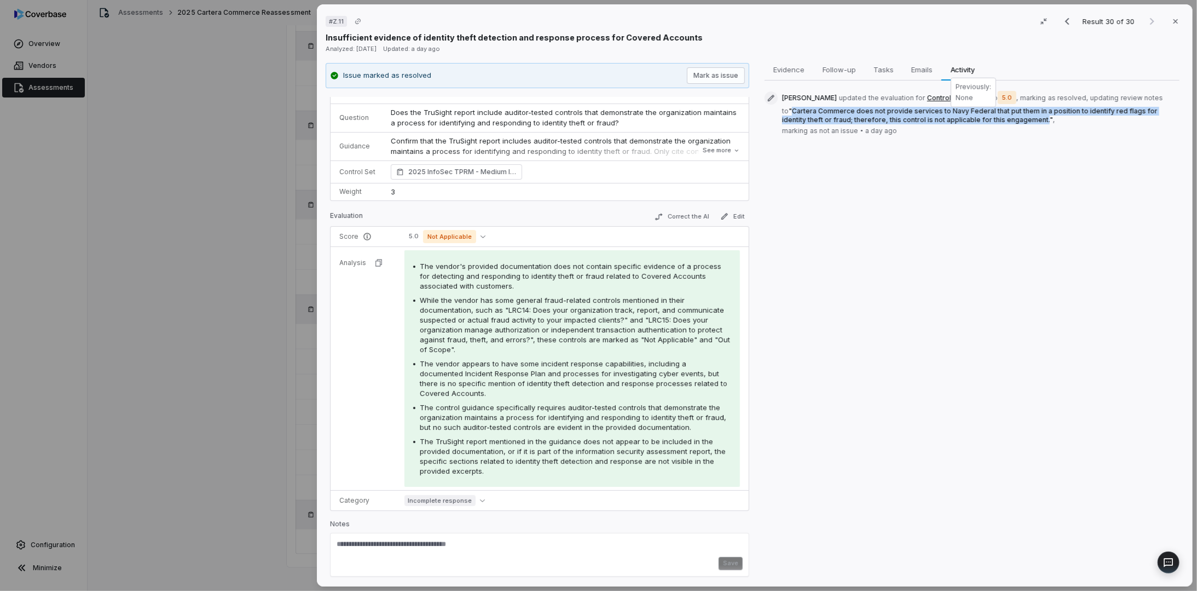
drag, startPoint x: 793, startPoint y: 111, endPoint x: 1012, endPoint y: 120, distance: 219.7
click at [1012, 120] on span "" Cartera Commerce does not provide services to Navy Federal that put them in a…" at bounding box center [970, 115] width 376 height 17
copy span "Cartera Commerce does not provide services to Navy Federal that put them in a p…"
click at [722, 216] on button "Edit" at bounding box center [732, 216] width 33 height 13
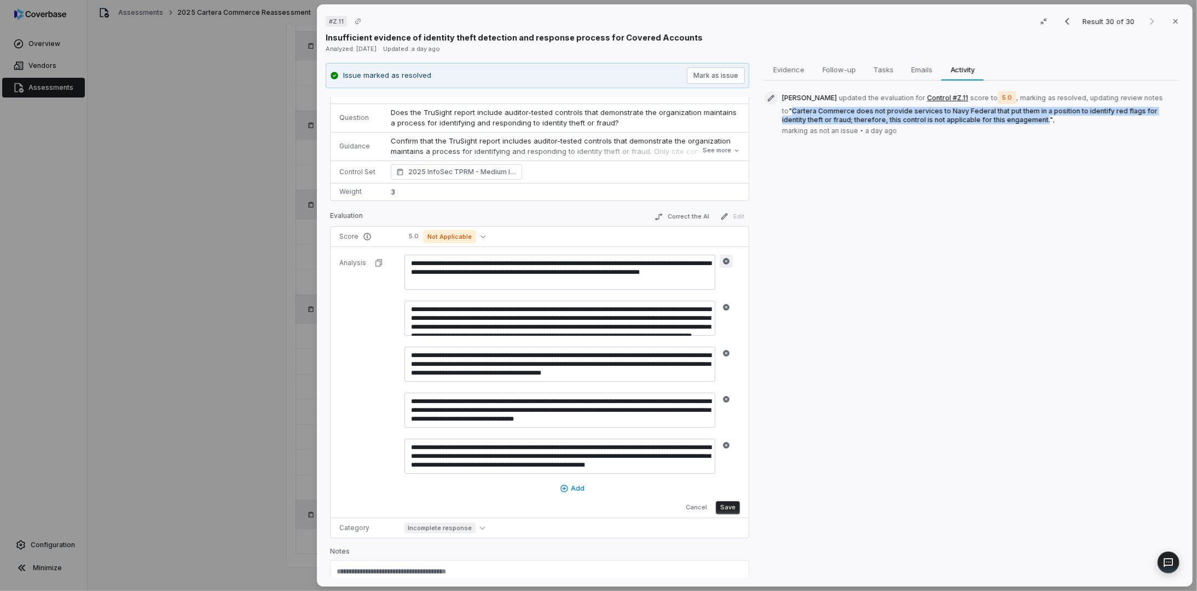
click at [723, 258] on icon "button" at bounding box center [727, 261] width 8 height 8
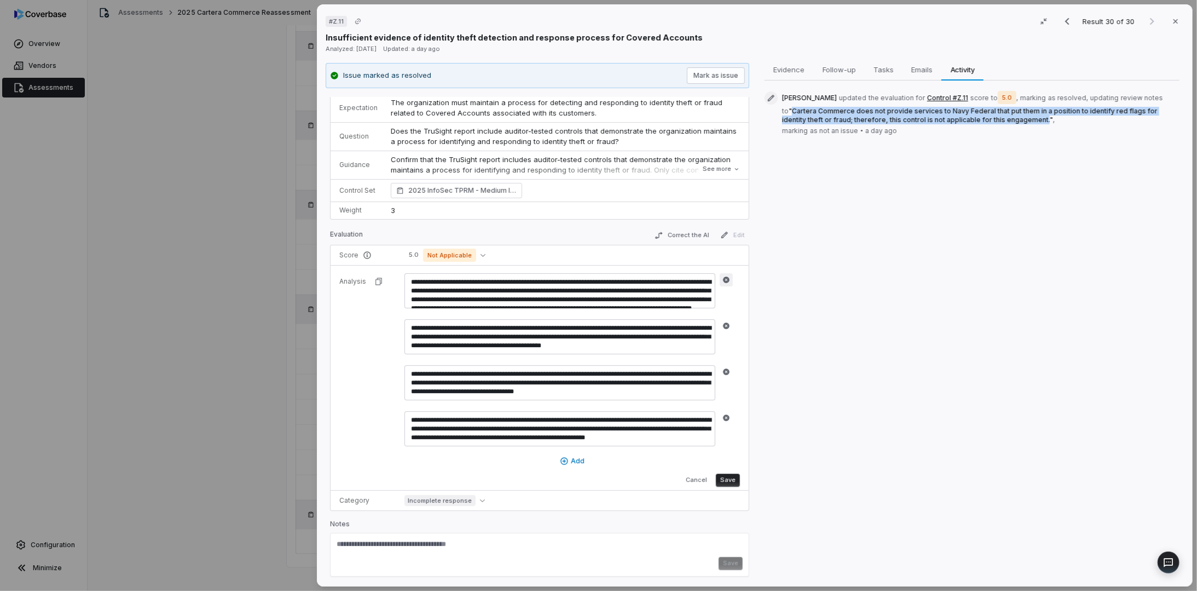
click at [723, 276] on icon "button" at bounding box center [726, 279] width 7 height 7
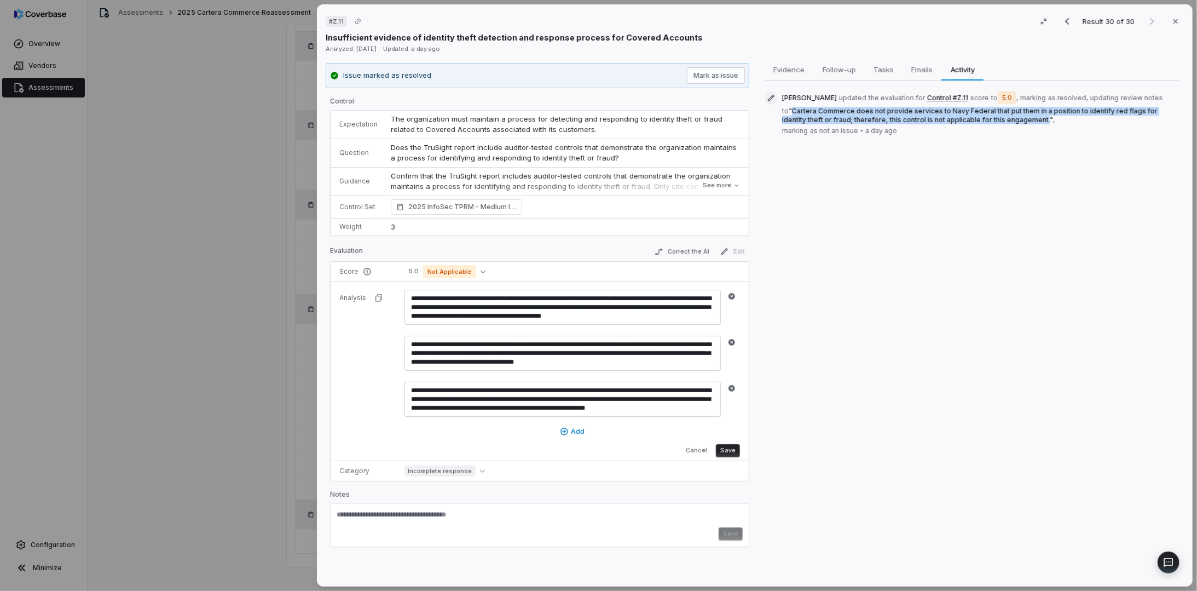
scroll to position [0, 0]
click at [729, 292] on icon "button" at bounding box center [732, 296] width 8 height 8
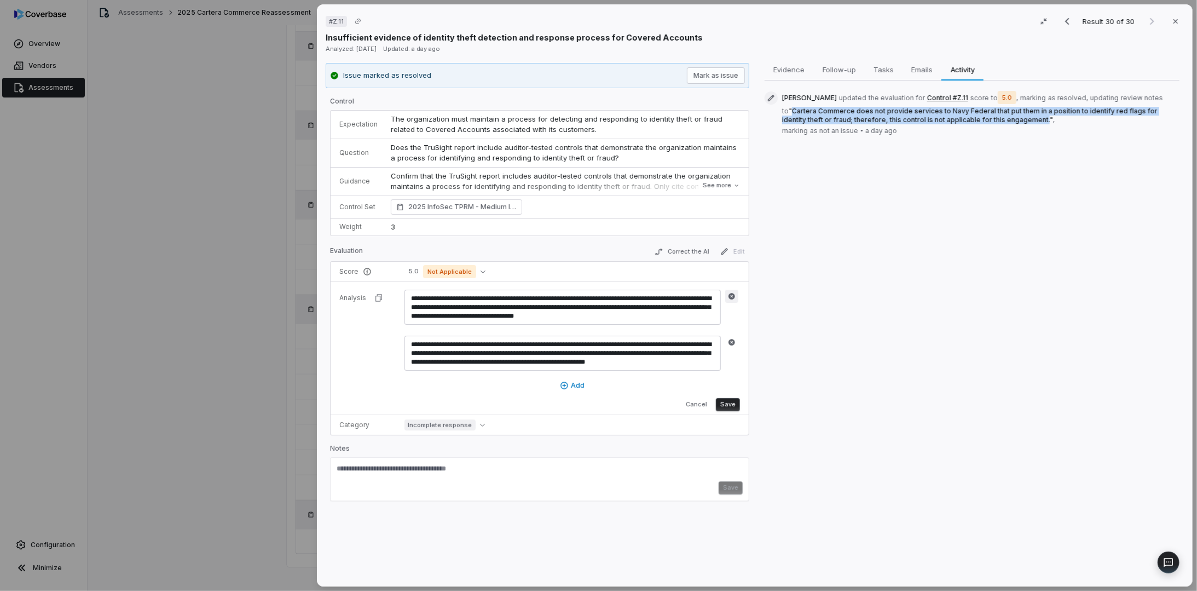
click at [730, 296] on icon "button" at bounding box center [732, 296] width 7 height 7
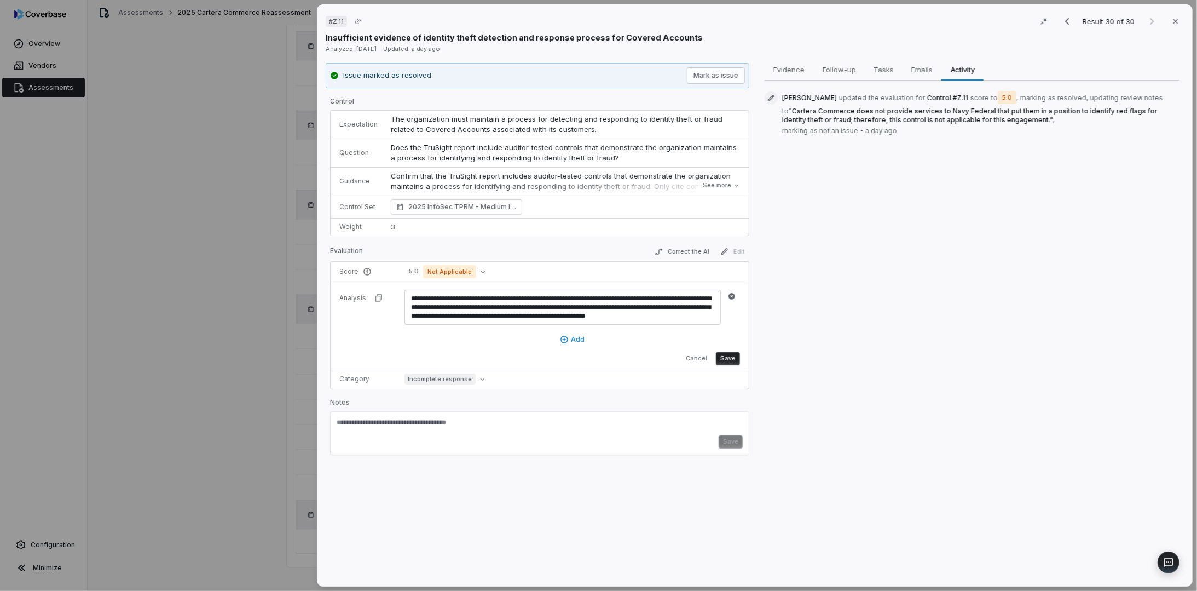
drag, startPoint x: 699, startPoint y: 311, endPoint x: 356, endPoint y: 289, distance: 343.4
click at [357, 289] on tr "**********" at bounding box center [540, 324] width 418 height 87
paste textarea
type textarea "**********"
click at [728, 355] on button "Save" at bounding box center [728, 358] width 24 height 13
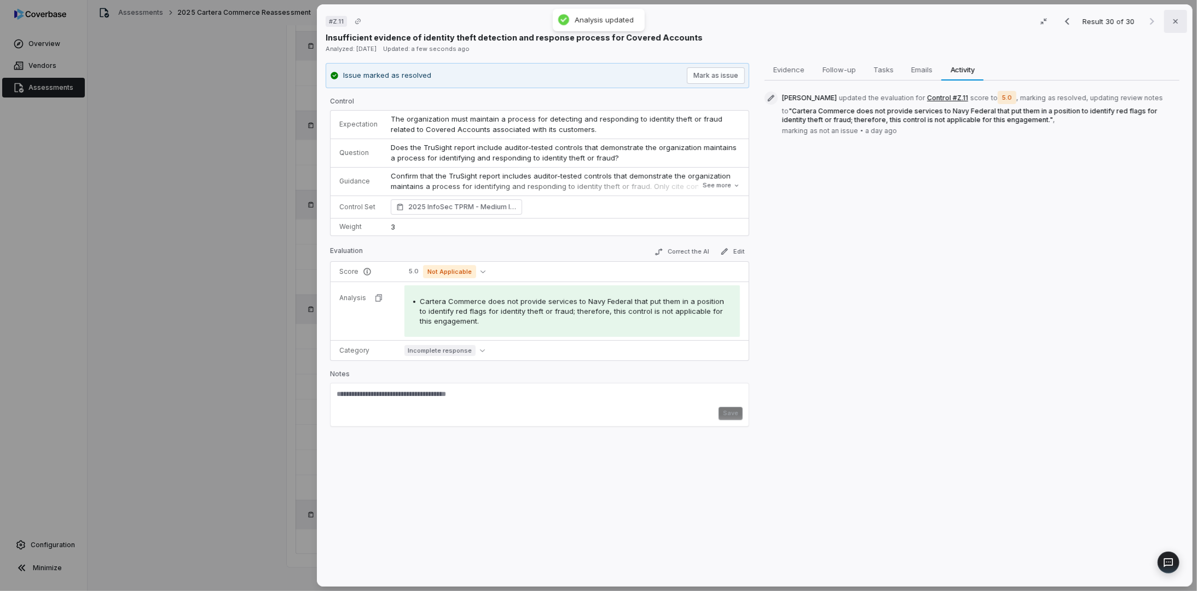
click at [1173, 19] on icon "button" at bounding box center [1176, 21] width 9 height 9
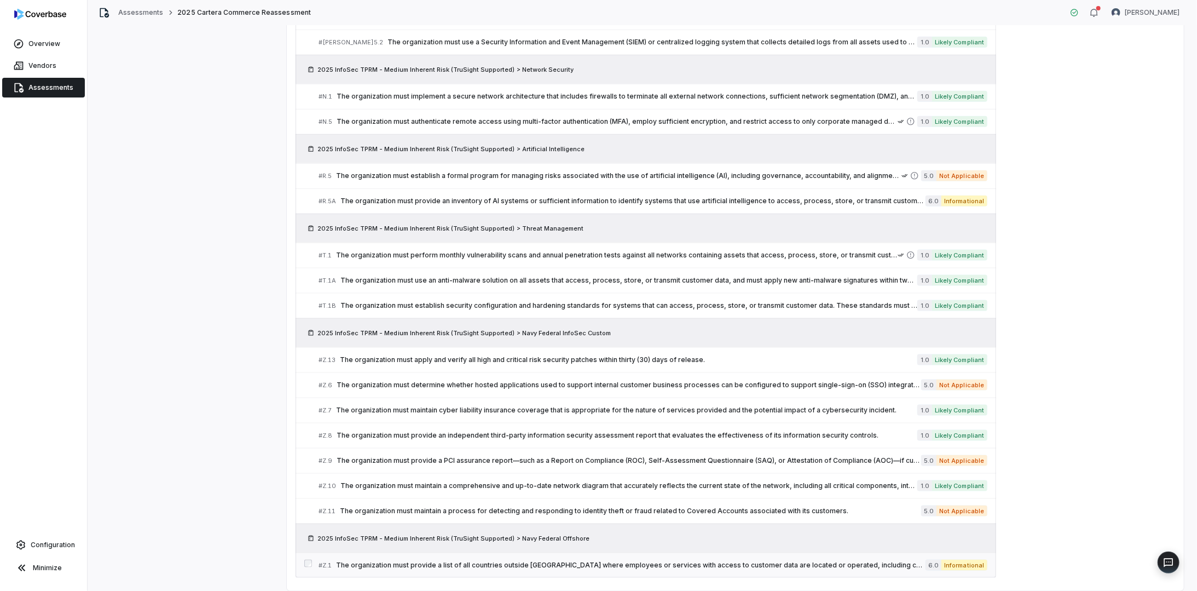
scroll to position [852, 0]
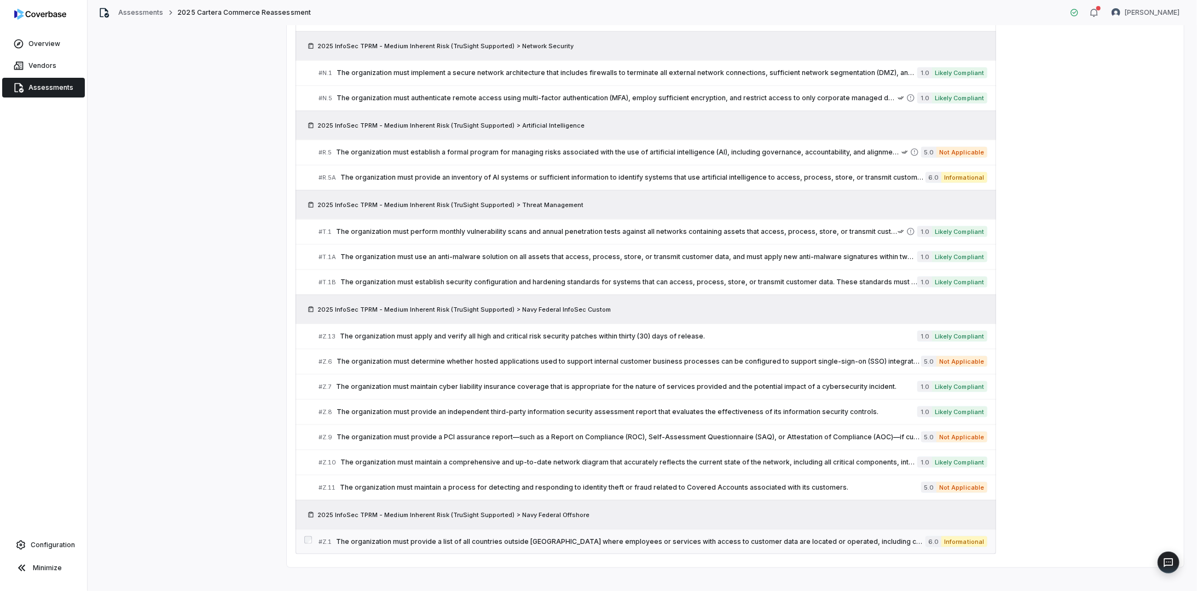
click at [670, 537] on span "The organization must provide a list of all countries outside [GEOGRAPHIC_DATA]…" at bounding box center [631, 541] width 590 height 9
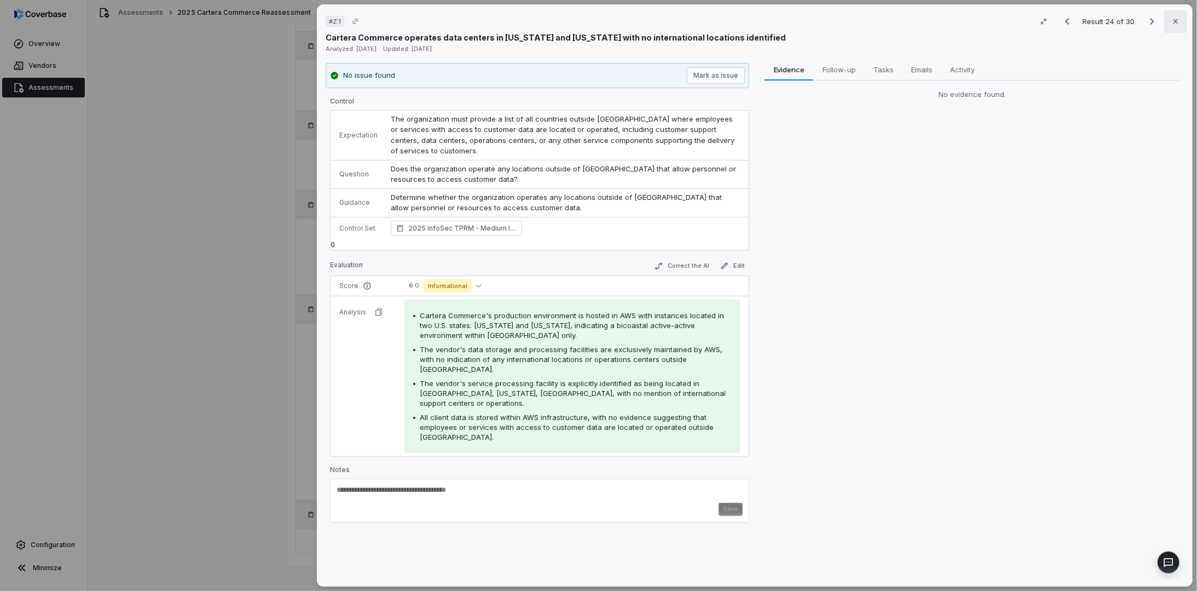
click at [1172, 20] on icon "button" at bounding box center [1176, 21] width 9 height 9
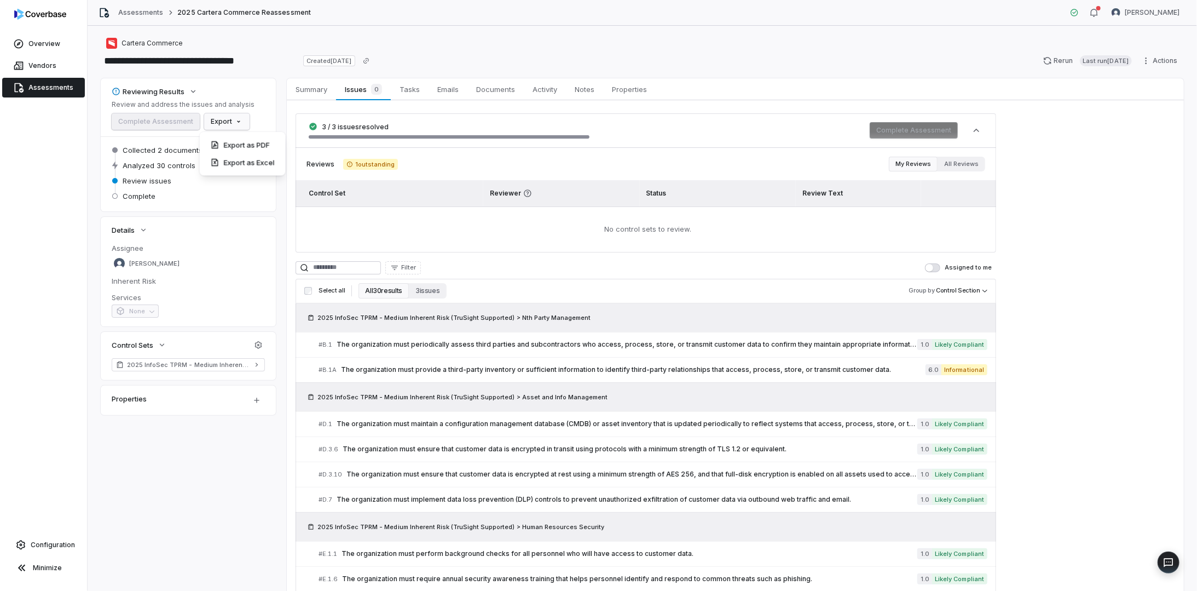
click at [228, 120] on html "**********" at bounding box center [598, 295] width 1197 height 591
click at [233, 163] on div "Export as Excel" at bounding box center [242, 163] width 77 height 18
click at [138, 13] on link "Assessments" at bounding box center [140, 12] width 45 height 9
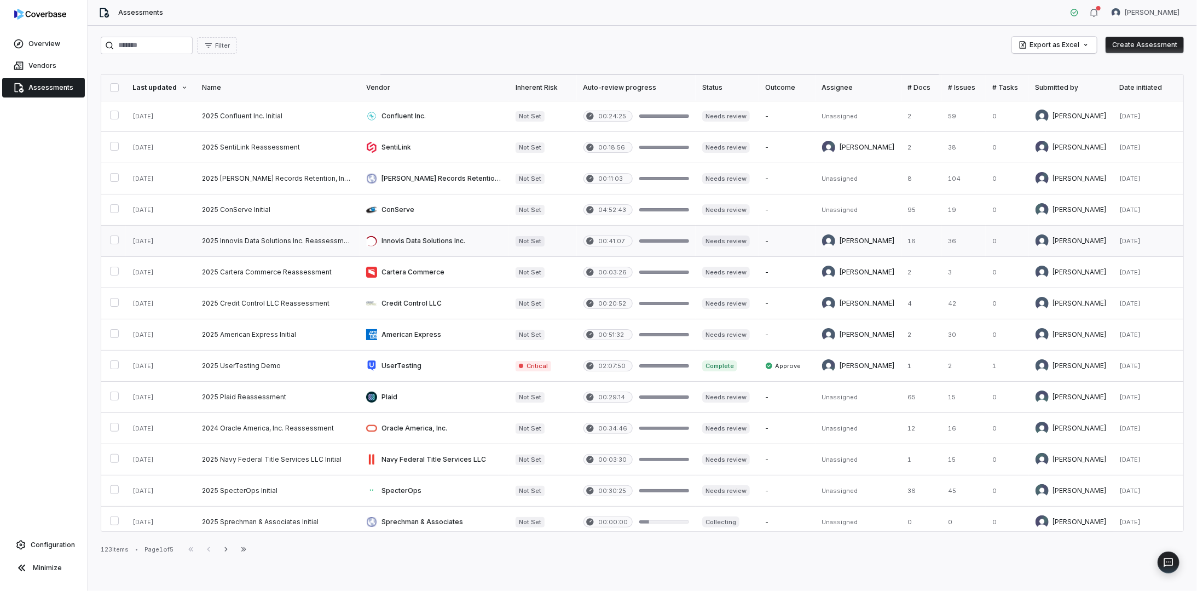
click at [268, 237] on link at bounding box center [277, 241] width 164 height 31
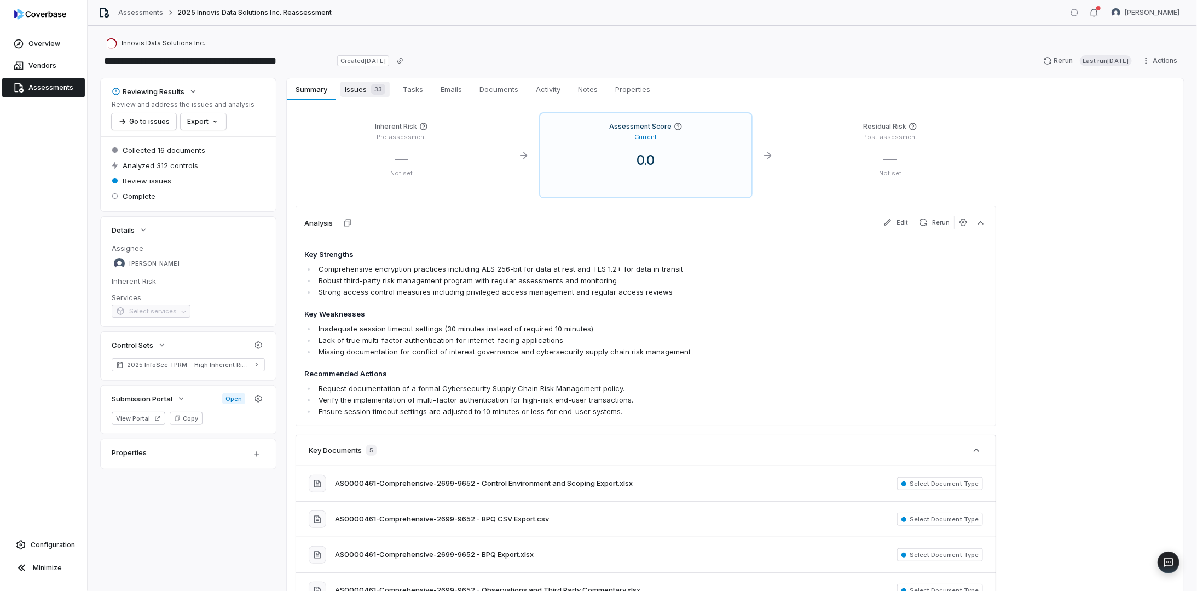
click at [354, 89] on span "Issues 33" at bounding box center [365, 89] width 49 height 15
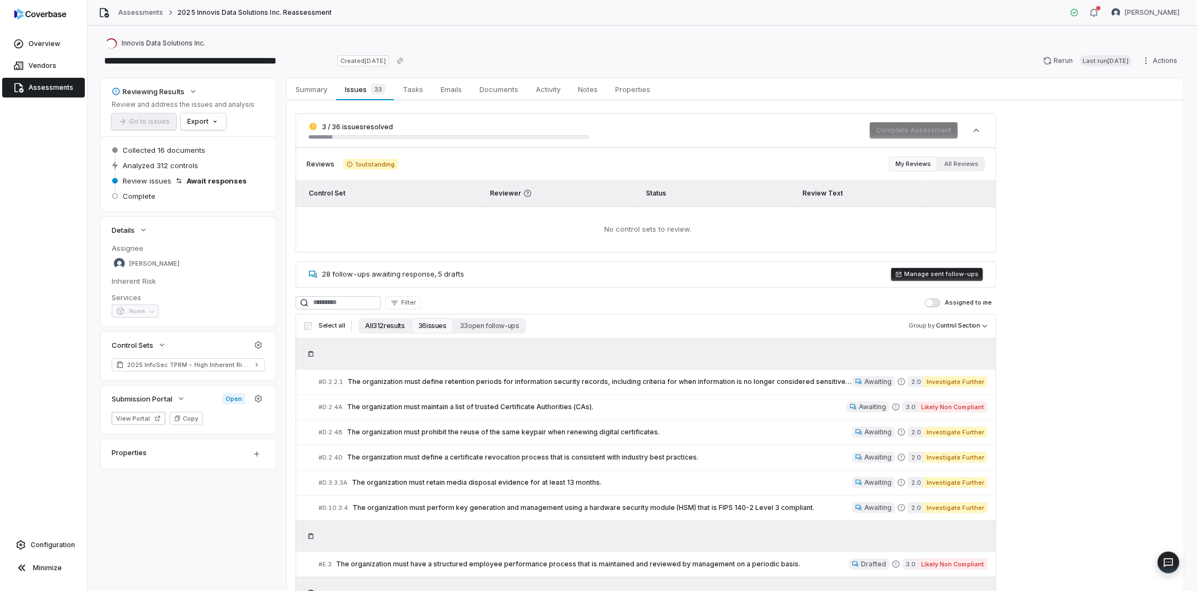
click at [385, 321] on button "All 312 results" at bounding box center [385, 325] width 53 height 15
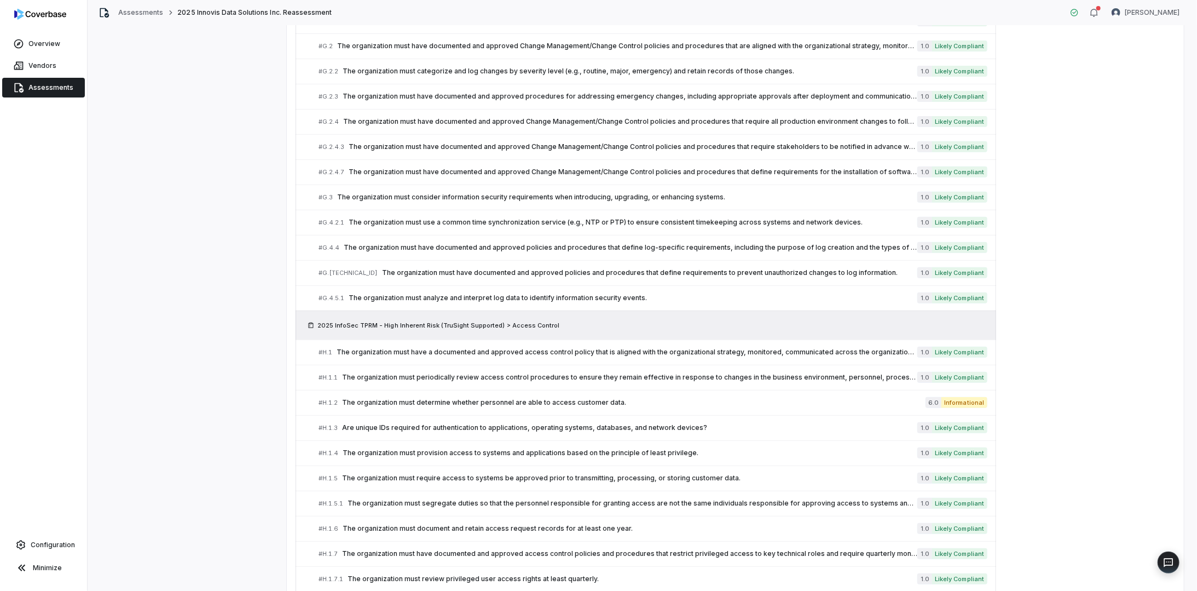
scroll to position [3064, 0]
